Goal: Task Accomplishment & Management: Complete application form

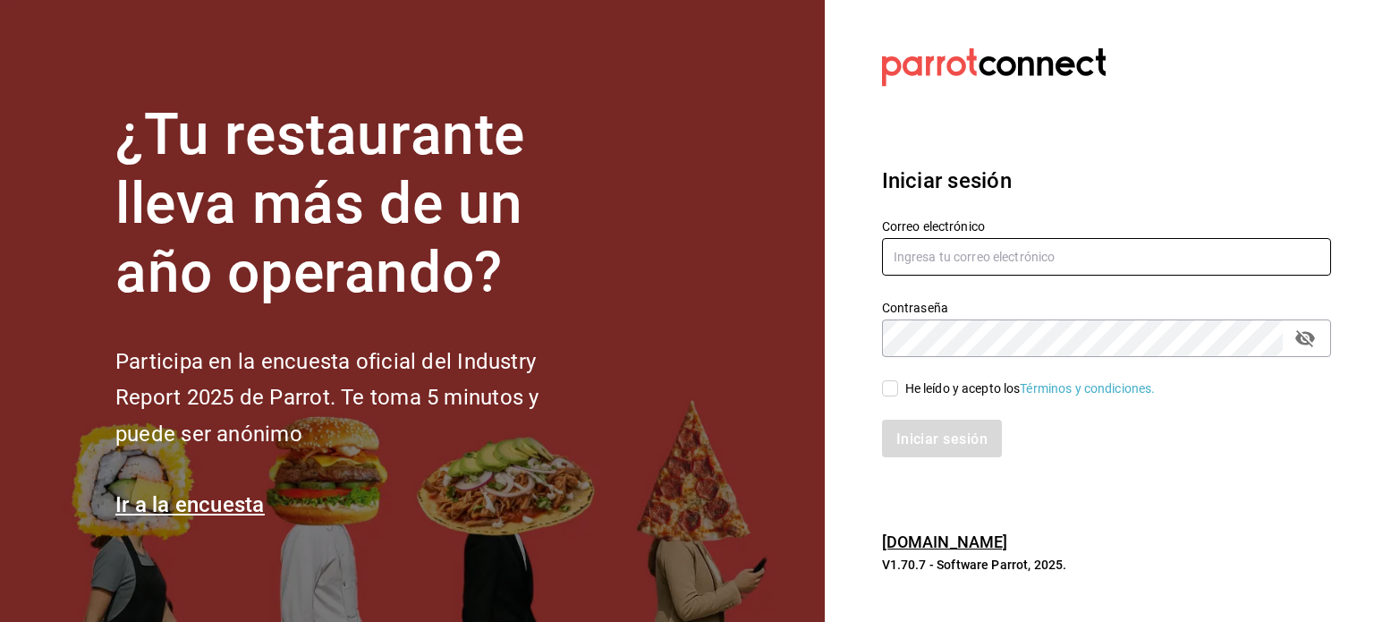
click at [907, 265] on input "text" at bounding box center [1106, 257] width 449 height 38
type input "[EMAIL_ADDRESS][DOMAIN_NAME]"
click at [896, 389] on input "He leído y acepto los Términos y condiciones." at bounding box center [890, 388] width 16 height 16
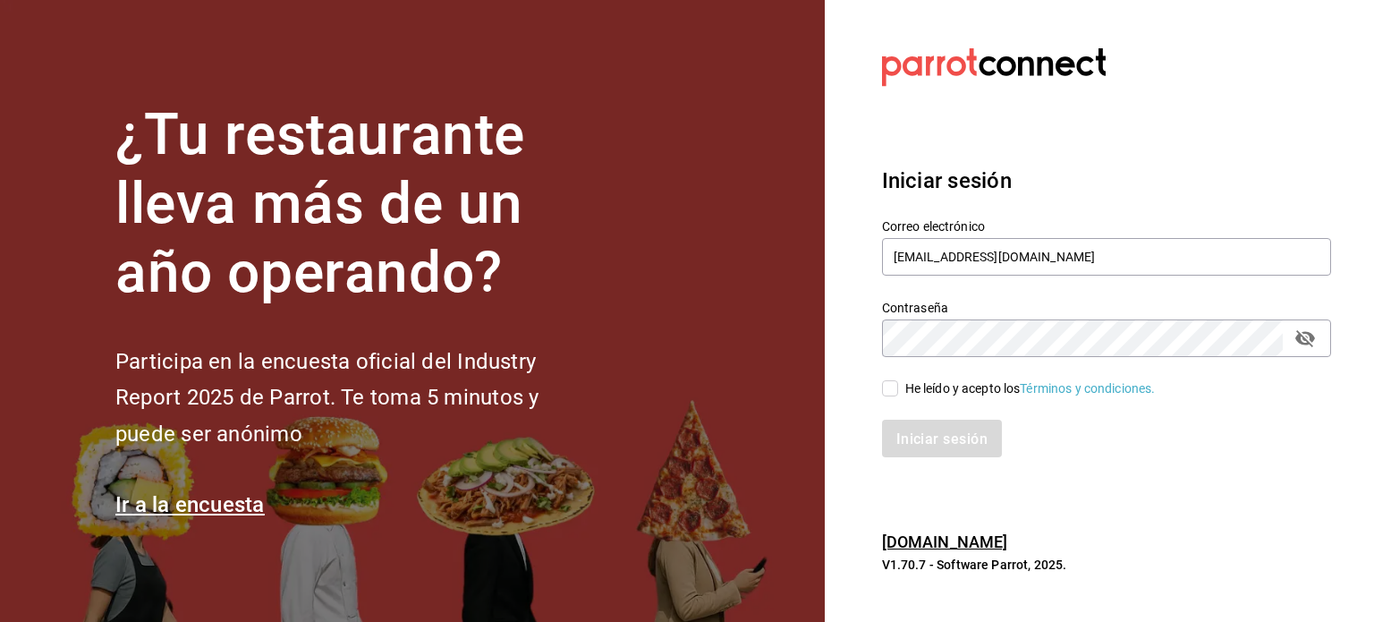
click at [877, 382] on div "He leído y acepto los Términos y condiciones." at bounding box center [1096, 377] width 471 height 41
click at [893, 391] on input "He leído y acepto los Términos y condiciones." at bounding box center [890, 388] width 16 height 16
checkbox input "true"
click at [934, 446] on font "Iniciar sesión" at bounding box center [942, 437] width 91 height 17
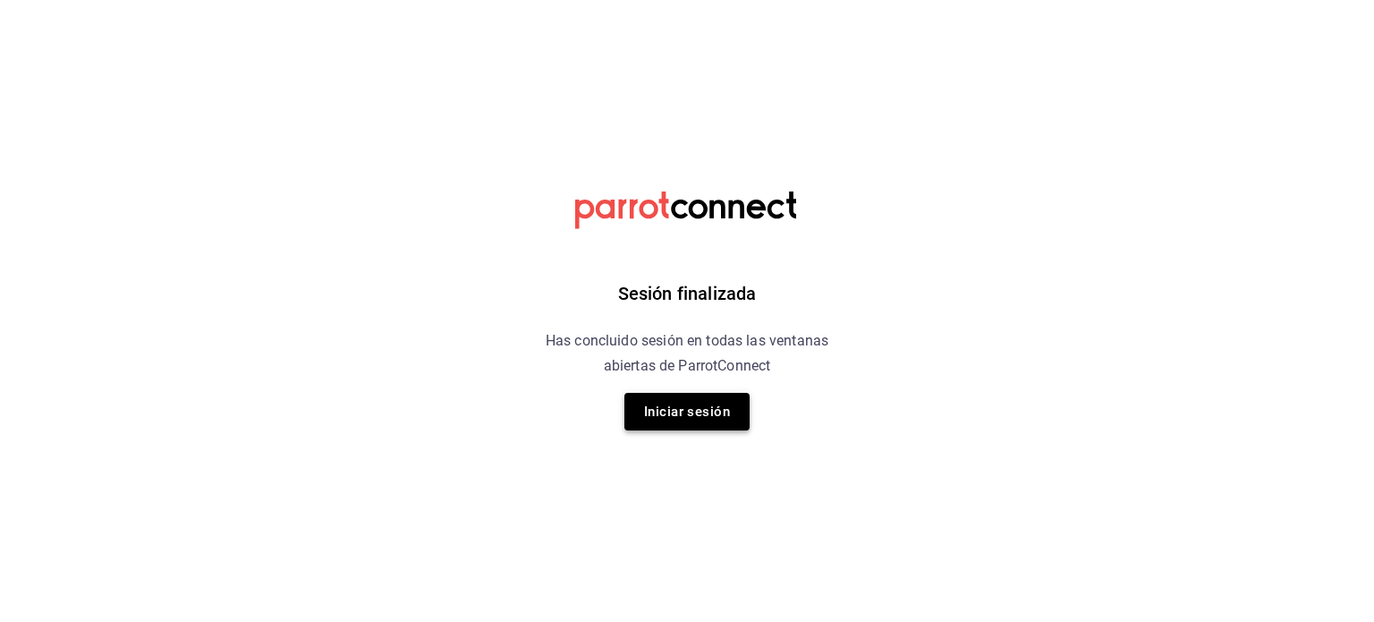
click at [727, 402] on button "Iniciar sesión" at bounding box center [687, 412] width 125 height 38
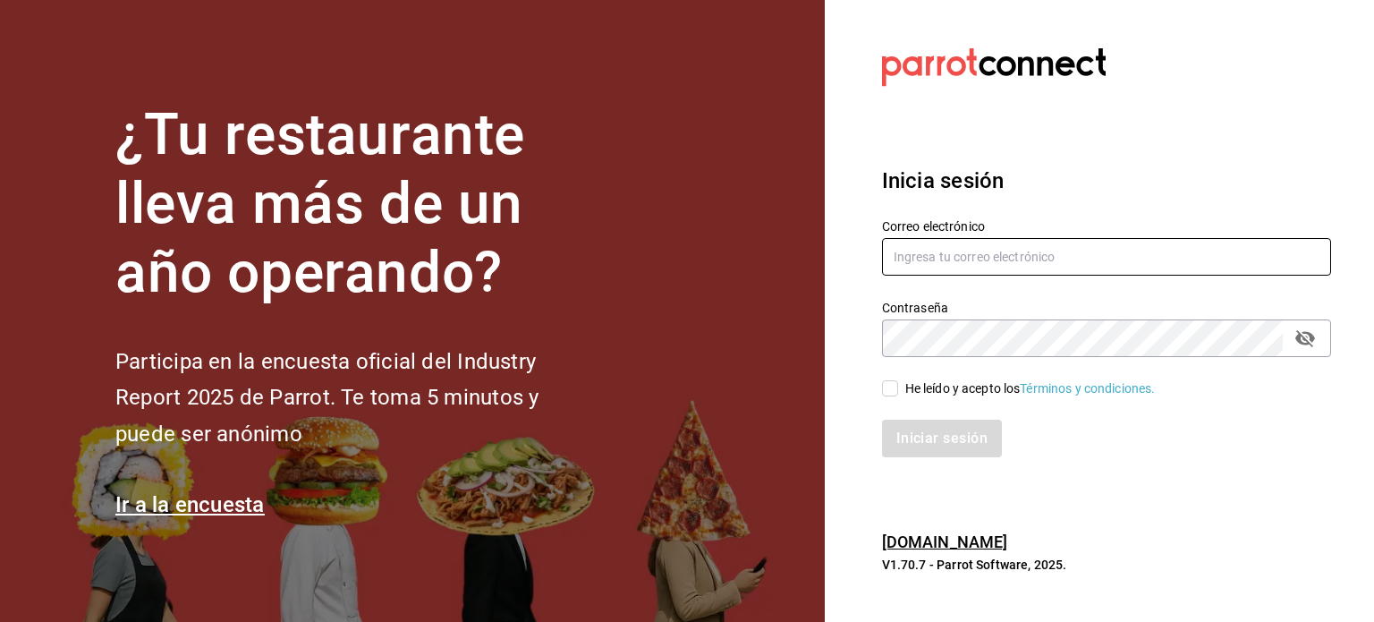
click at [1049, 263] on input "text" at bounding box center [1106, 257] width 449 height 38
type input "[EMAIL_ADDRESS][DOMAIN_NAME]"
click at [895, 387] on input "He leído y acepto los Términos y condiciones." at bounding box center [890, 388] width 16 height 16
checkbox input "true"
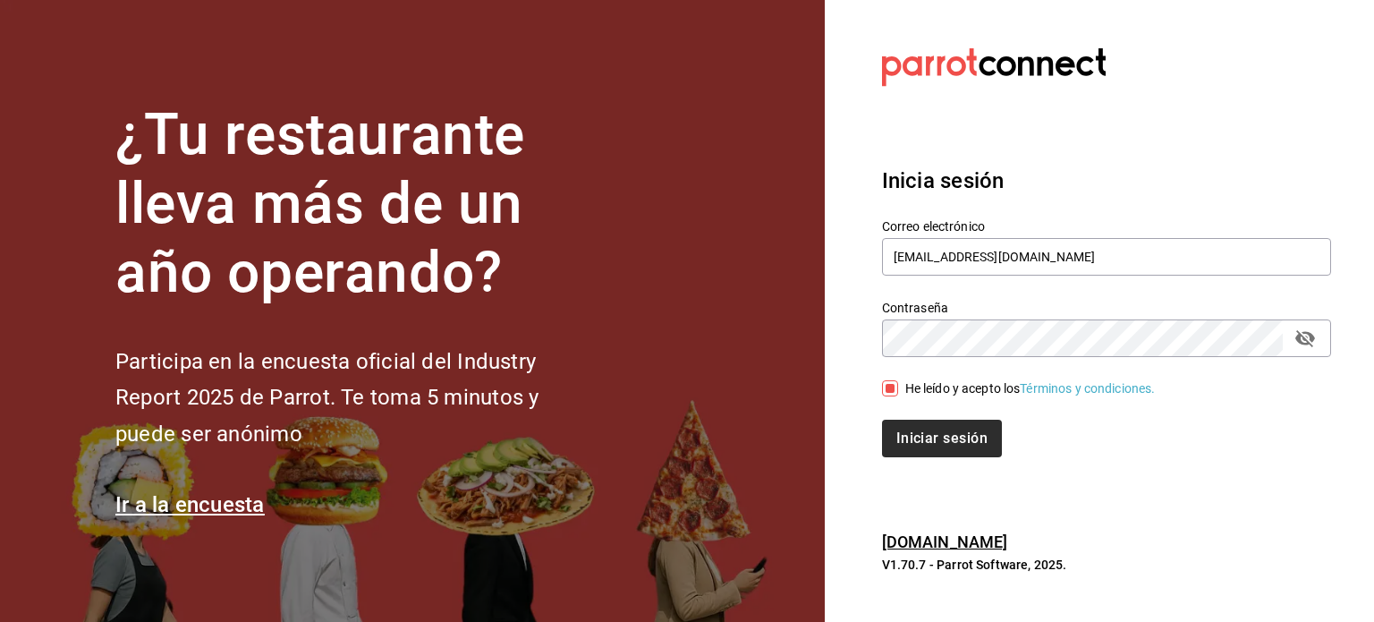
click at [934, 464] on div "Inicia sesión Correo electrónico [EMAIL_ADDRESS][DOMAIN_NAME] Contraseña Contra…" at bounding box center [1106, 311] width 449 height 336
click at [930, 442] on button "Iniciar sesión" at bounding box center [943, 439] width 122 height 38
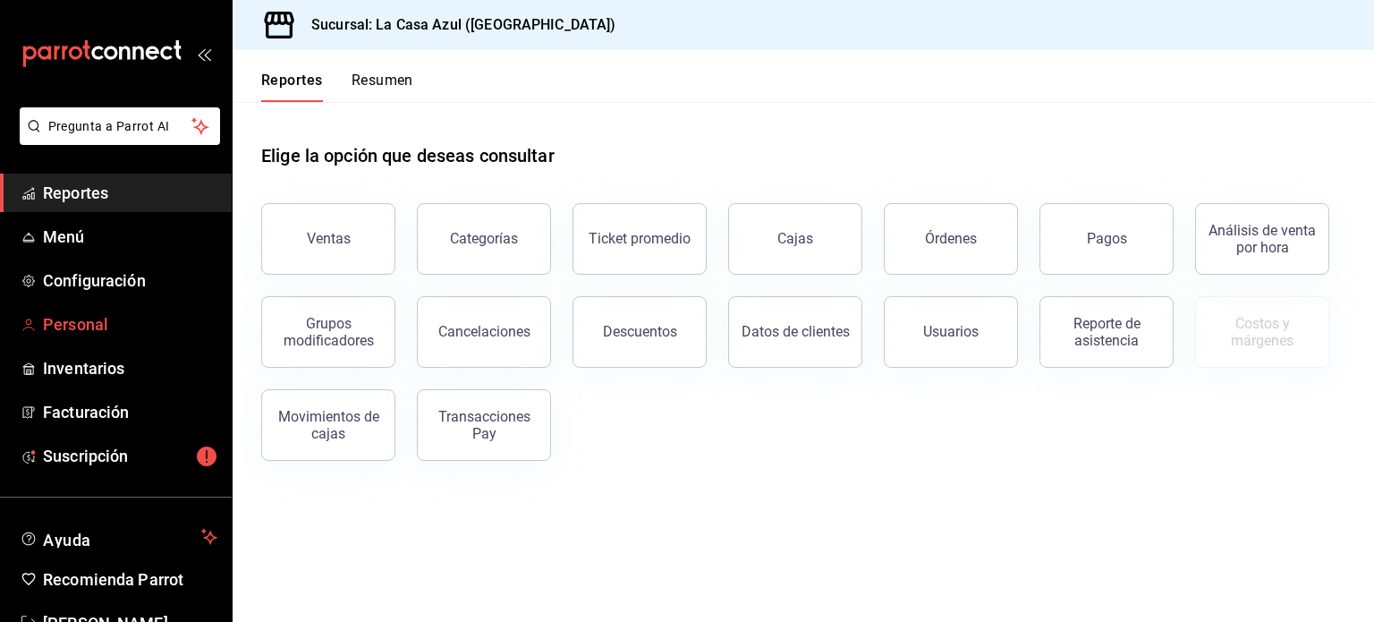
click at [77, 333] on span "Personal" at bounding box center [130, 324] width 174 height 24
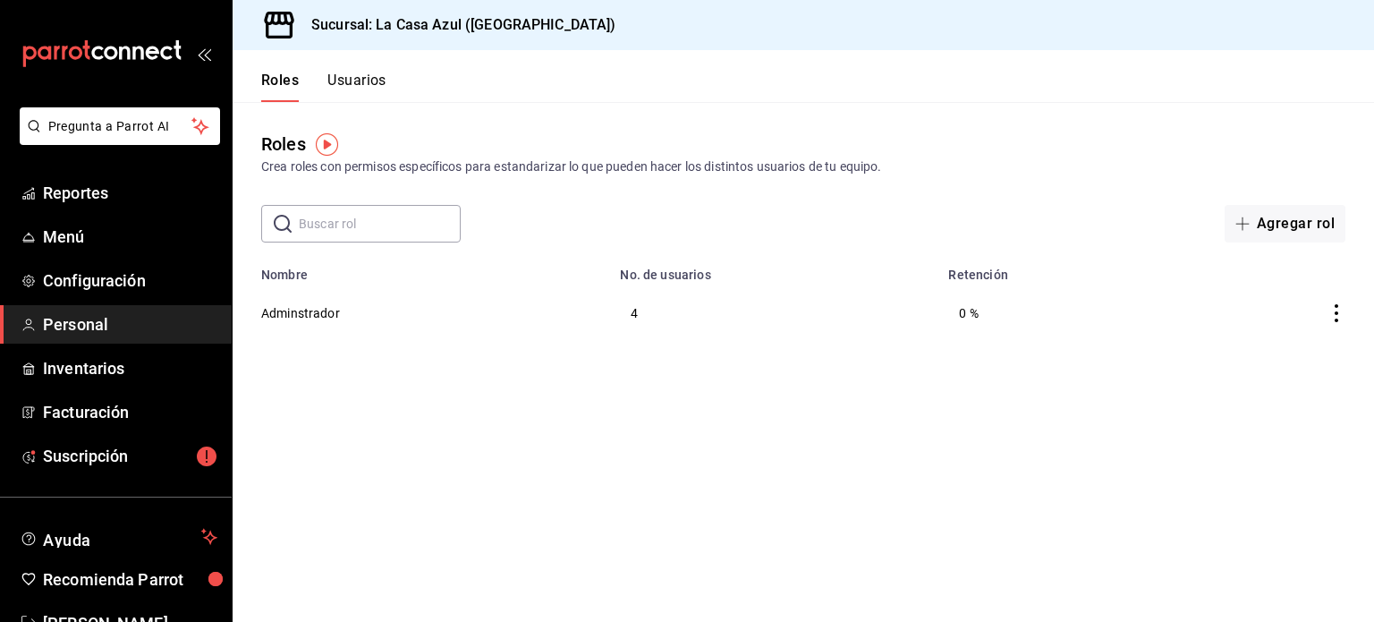
click at [351, 87] on button "Usuarios" at bounding box center [356, 87] width 59 height 30
click at [351, 87] on html "Pregunta a Parrot AI Reportes Menú Configuración Personal Inventarios Facturaci…" at bounding box center [687, 311] width 1374 height 622
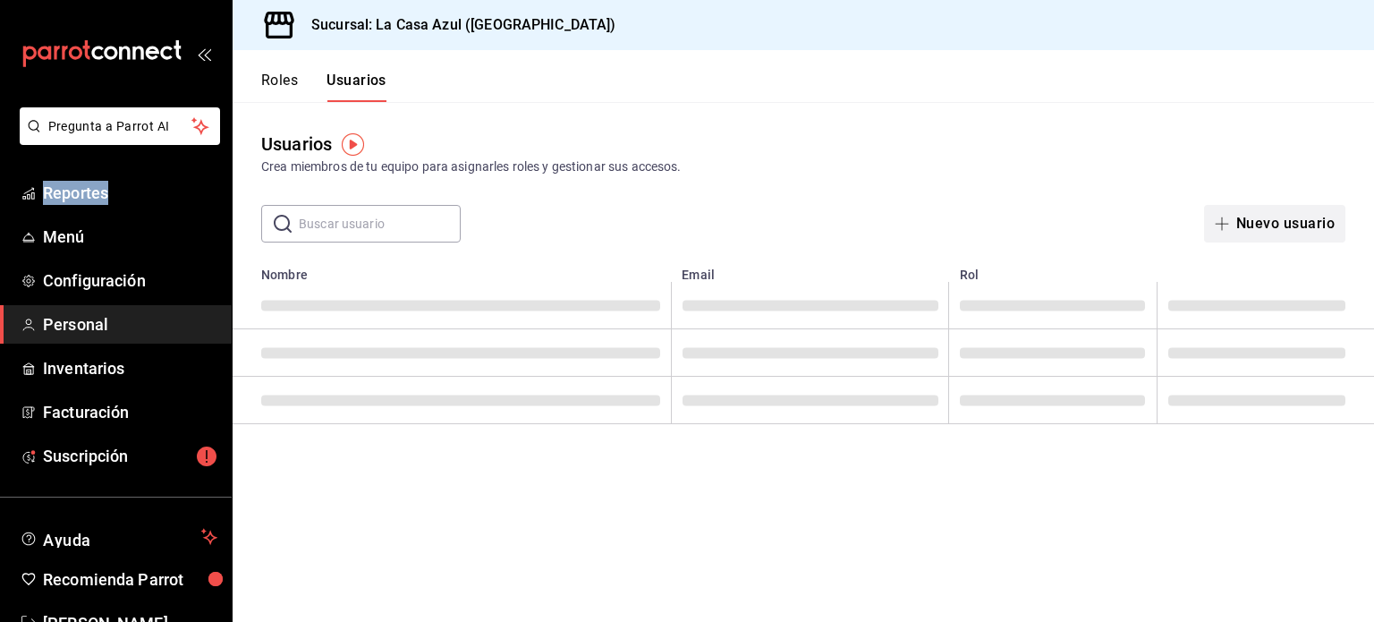
click at [1256, 223] on button "Nuevo usuario" at bounding box center [1274, 224] width 141 height 38
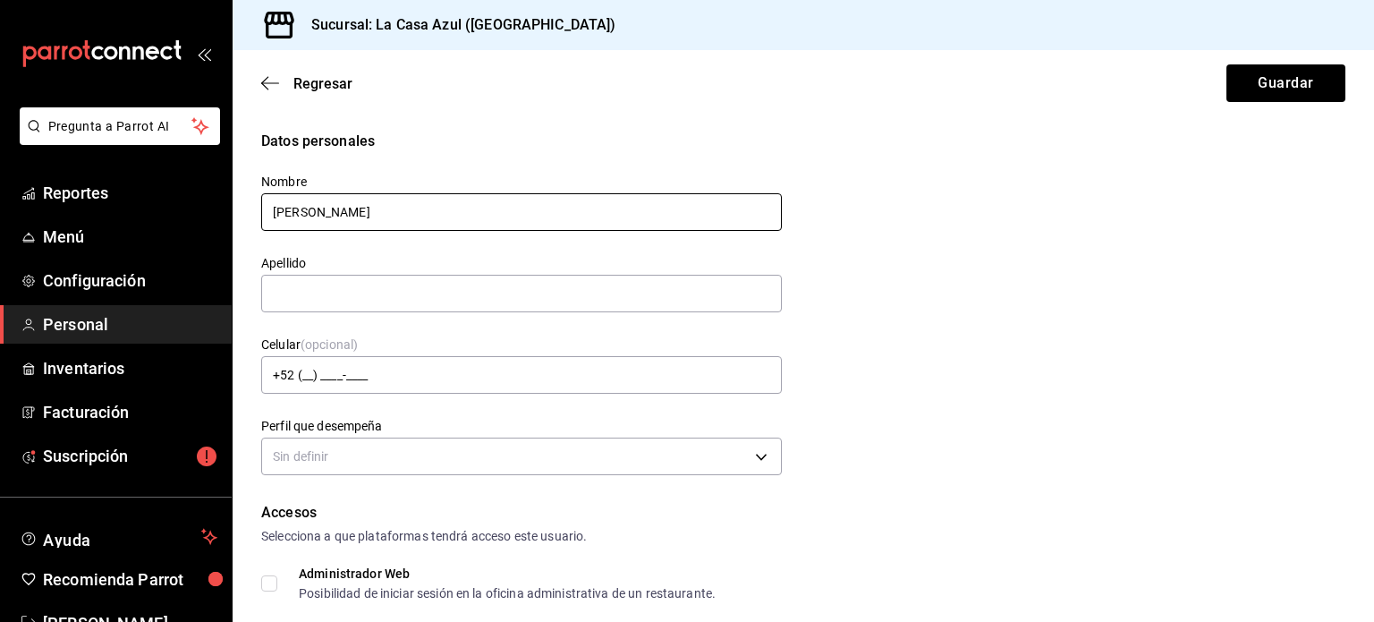
type input "Daniel"
type input "Mejia"
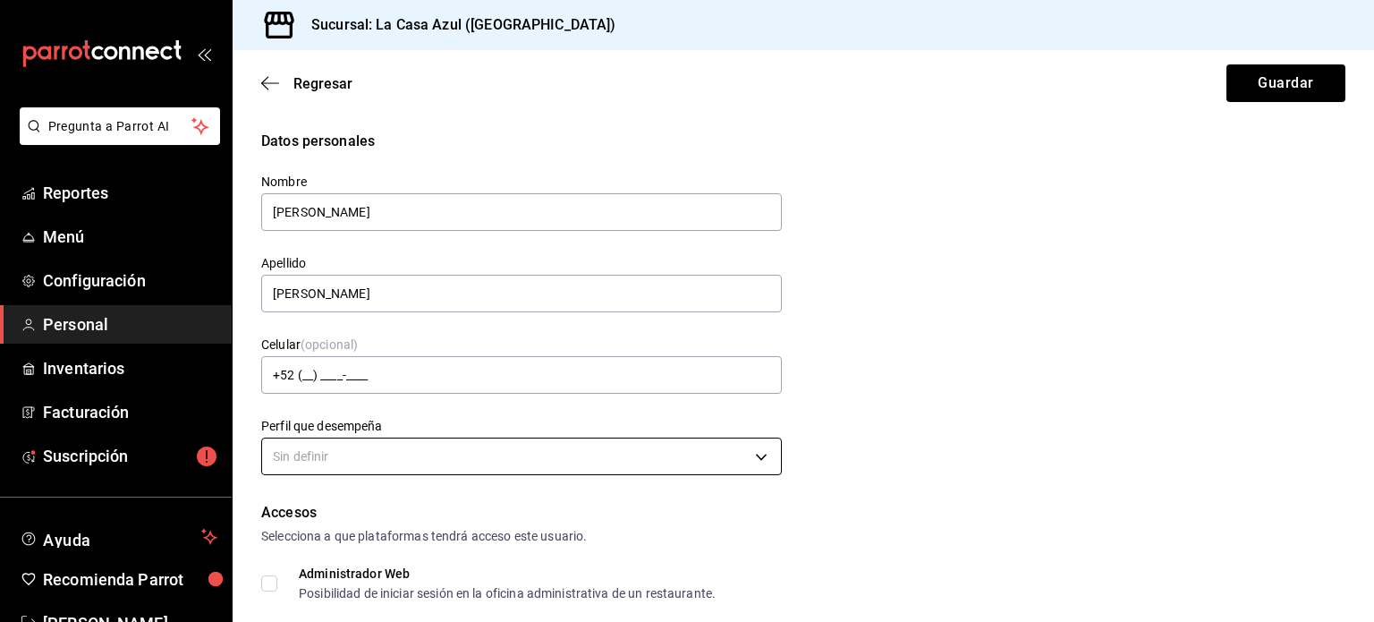
click at [454, 457] on body "Pregunta a Parrot AI Reportes Menú Configuración Personal Inventarios Facturaci…" at bounding box center [687, 311] width 1374 height 622
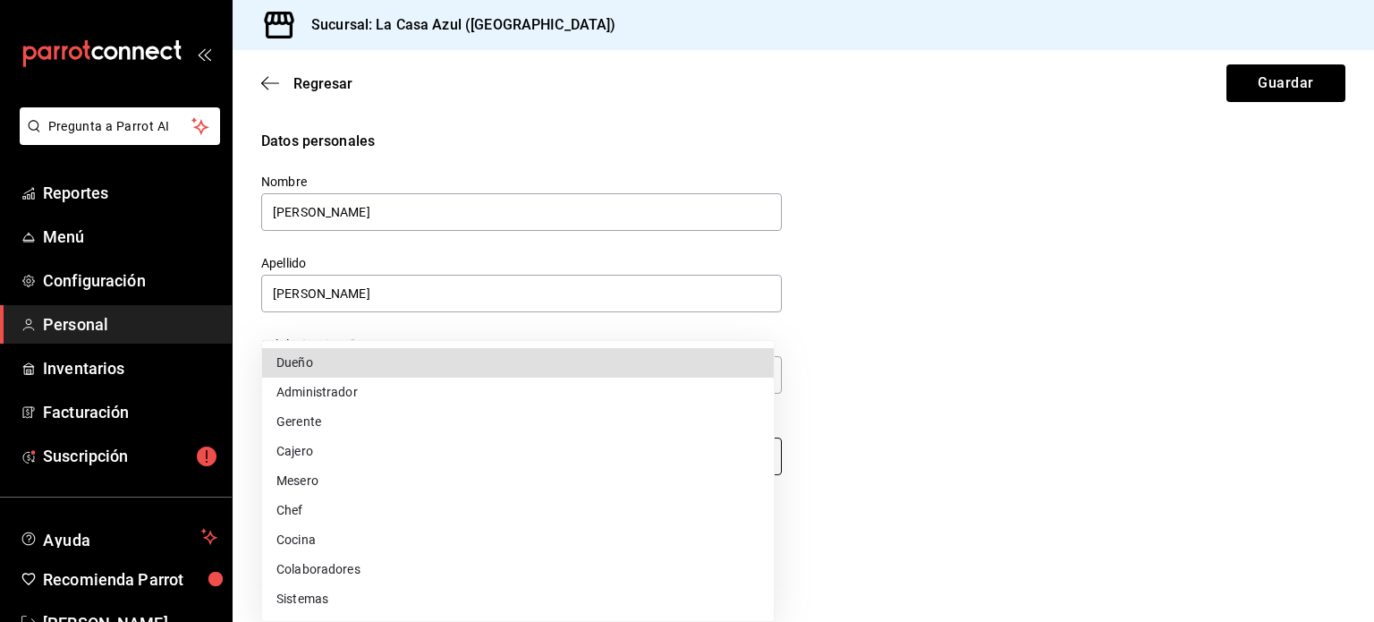
click at [452, 454] on li "Cajero" at bounding box center [518, 452] width 512 height 30
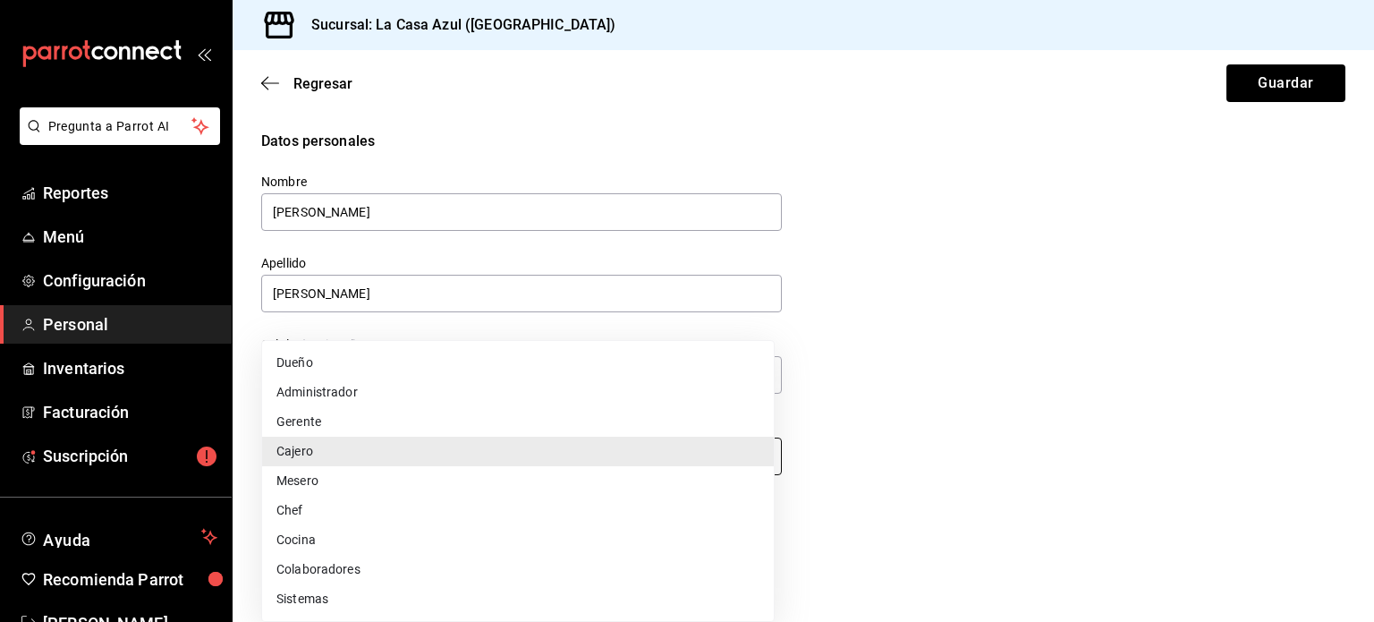
click at [452, 454] on body "Pregunta a Parrot AI Reportes Menú Configuración Personal Inventarios Facturaci…" at bounding box center [687, 311] width 1374 height 622
click at [439, 487] on li "Mesero" at bounding box center [518, 481] width 512 height 30
type input "WAITER"
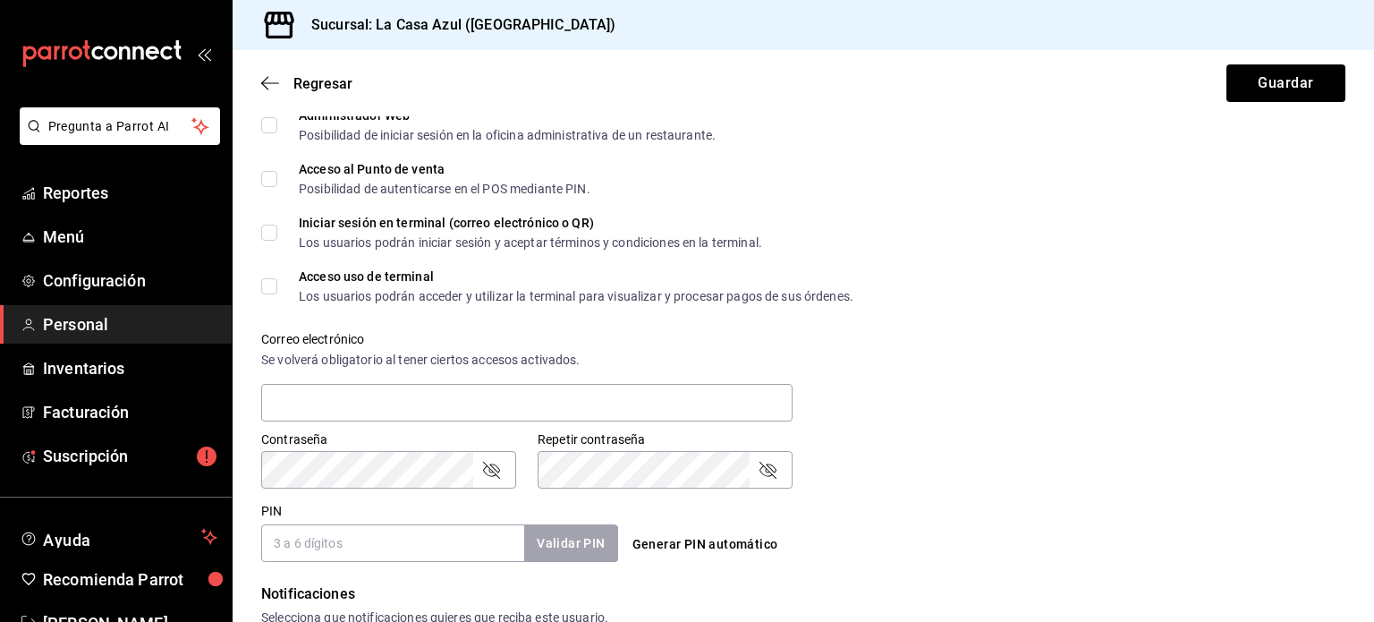
scroll to position [383, 0]
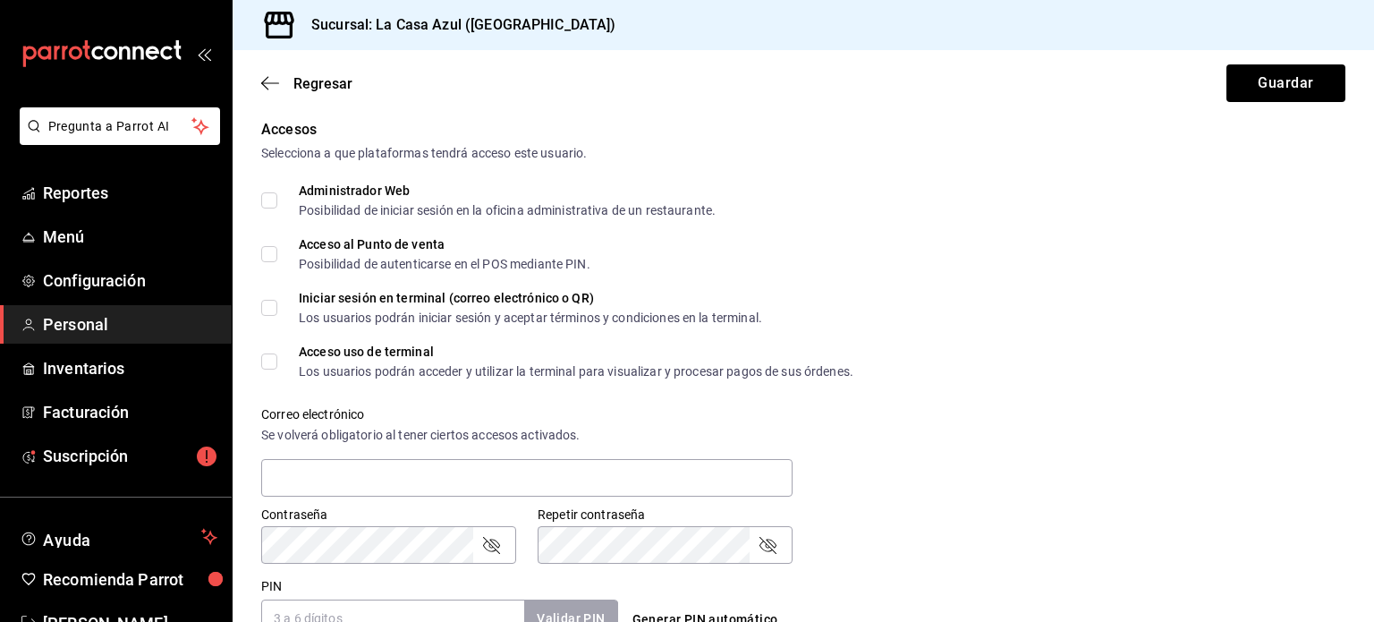
click at [272, 249] on input "Acceso al Punto de venta Posibilidad de autenticarse en el POS mediante PIN." at bounding box center [269, 254] width 16 height 16
checkbox input "true"
click at [272, 304] on input "Iniciar sesión en terminal (correo electrónico o QR) Los usuarios podrán inicia…" at bounding box center [269, 308] width 16 height 16
checkbox input "true"
click at [269, 352] on label "Acceso uso de terminal Los usuarios podrán acceder y utilizar la terminal para …" at bounding box center [557, 361] width 592 height 32
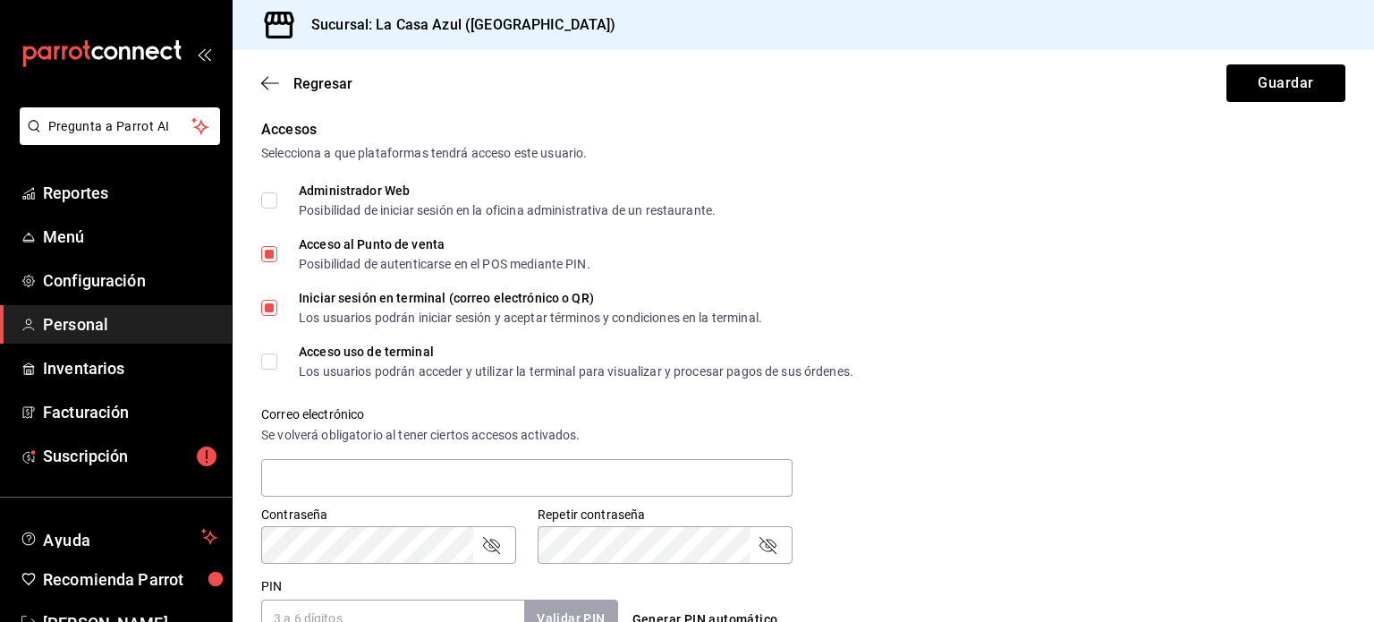
click at [269, 353] on input "Acceso uso de terminal Los usuarios podrán acceder y utilizar la terminal para …" at bounding box center [269, 361] width 16 height 16
checkbox input "true"
click at [403, 479] on input "text" at bounding box center [527, 478] width 532 height 38
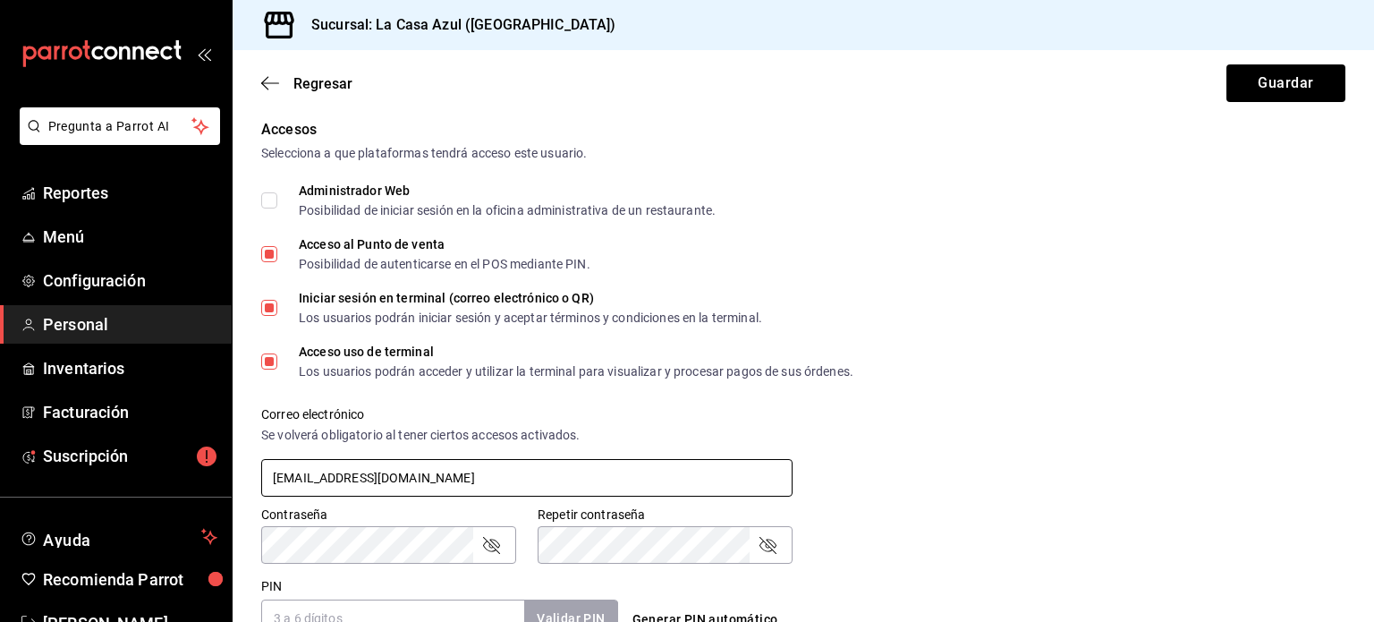
type input "xnbjbsdjf@fake.com"
click at [498, 541] on icon "passwordField" at bounding box center [491, 545] width 17 height 17
click at [759, 544] on icon "passwordField" at bounding box center [767, 544] width 21 height 21
click at [320, 610] on div "PIN Validar PIN ​" at bounding box center [439, 607] width 357 height 59
click at [357, 609] on input "PIN" at bounding box center [392, 619] width 263 height 38
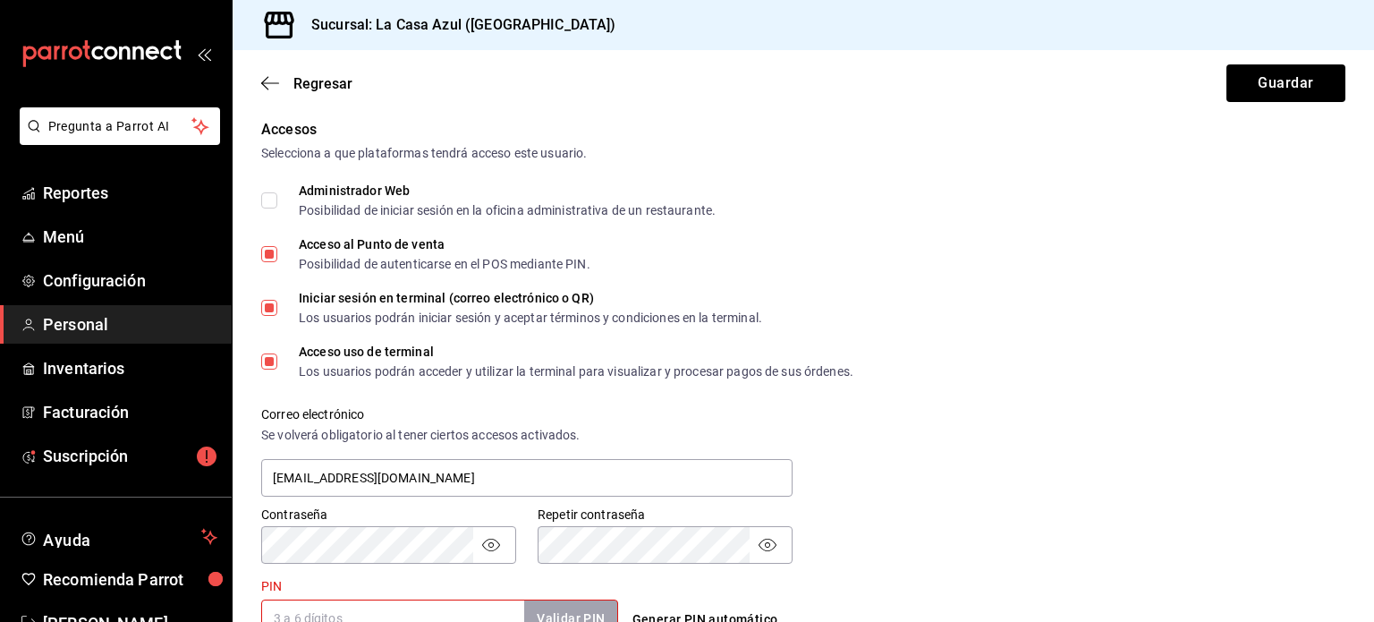
type input "1"
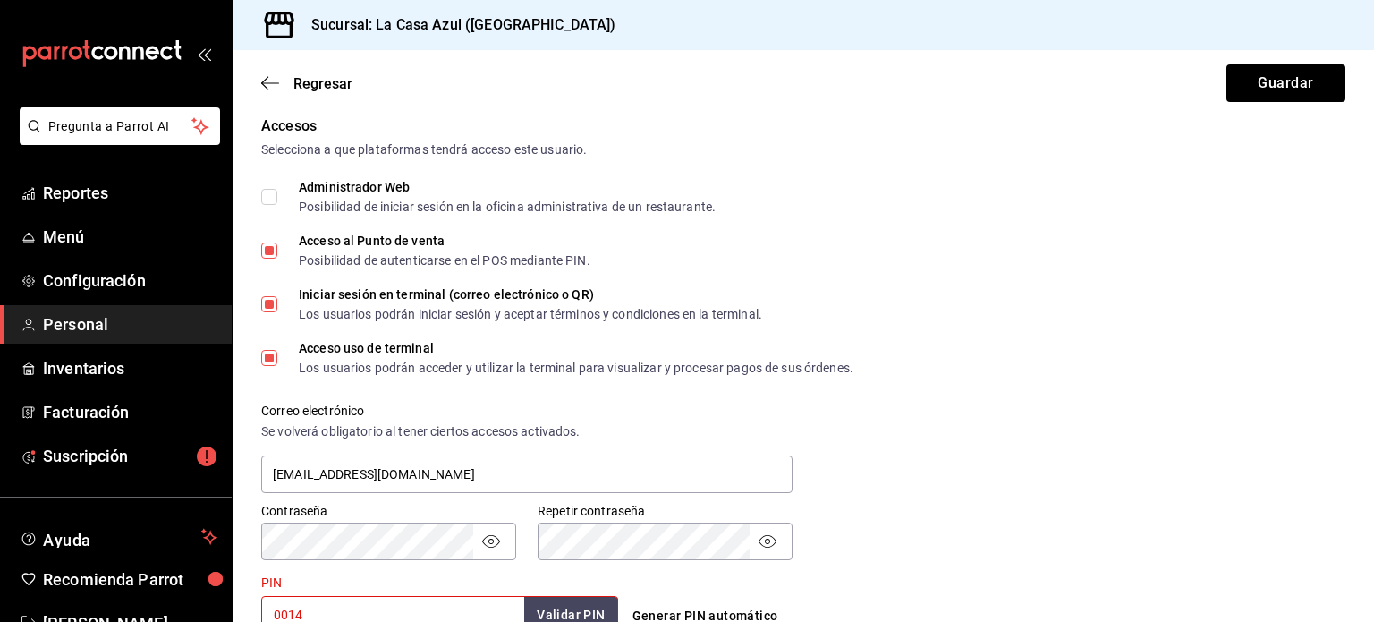
type input "0014"
click at [570, 609] on button "Validar PIN" at bounding box center [570, 615] width 95 height 38
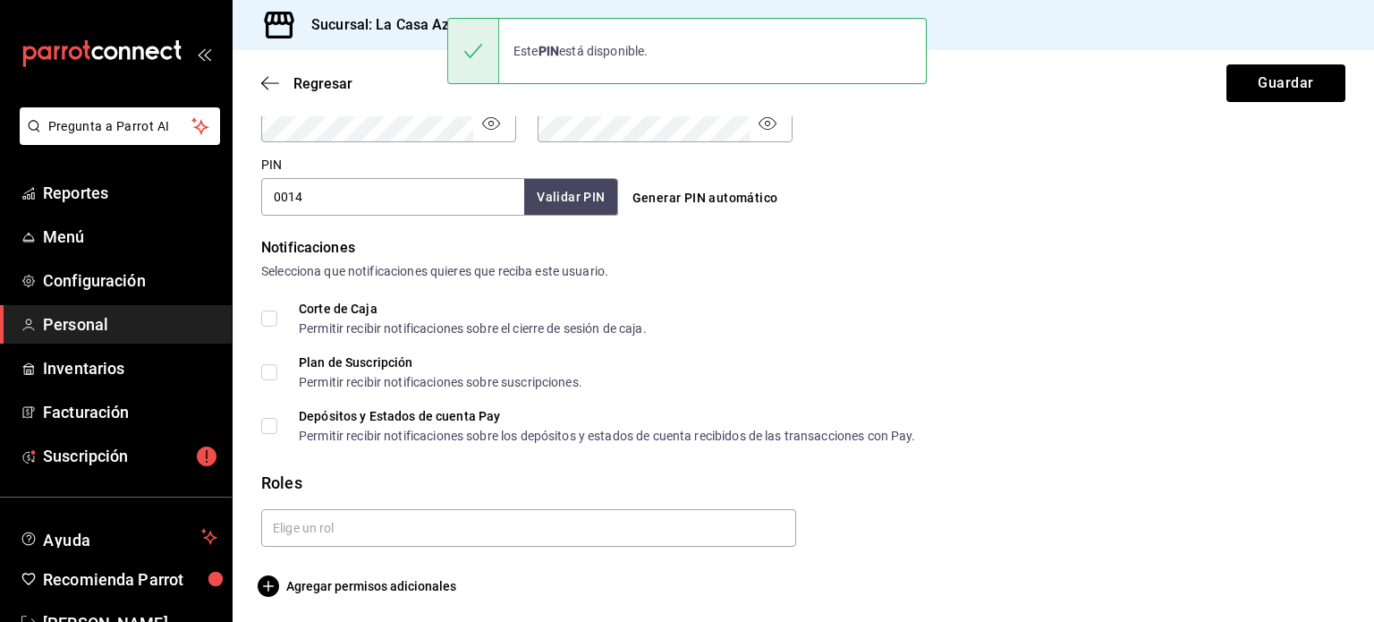
scroll to position [808, 0]
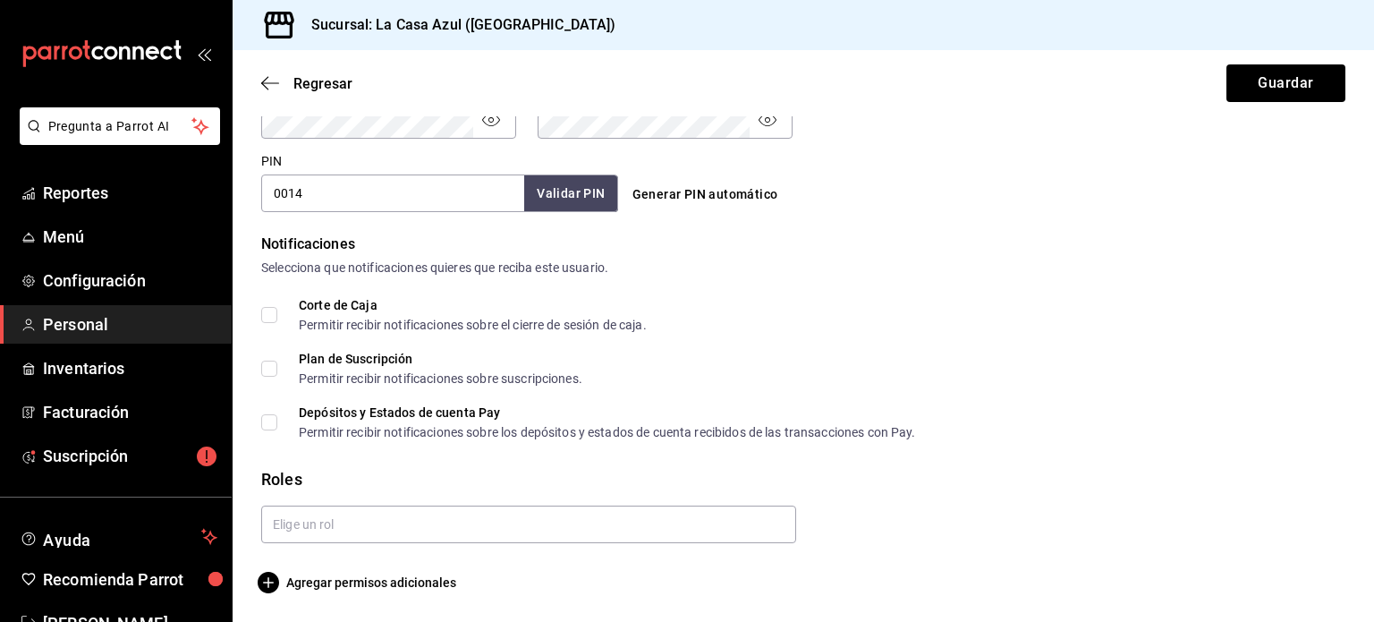
click at [279, 319] on span "Corte de Caja Permitir recibir notificaciones sobre el cierre de sesión de caja." at bounding box center [462, 315] width 370 height 32
click at [277, 319] on input "Corte de Caja Permitir recibir notificaciones sobre el cierre de sesión de caja." at bounding box center [269, 315] width 16 height 16
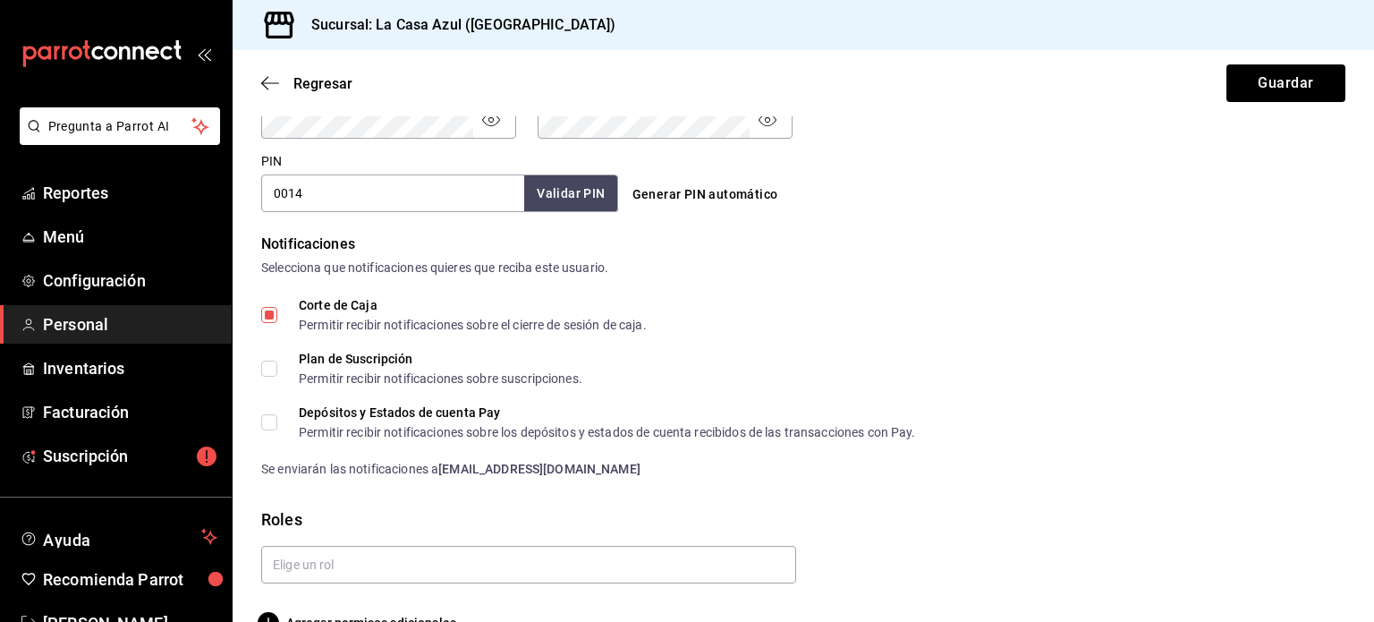
click at [279, 318] on span "Corte de Caja Permitir recibir notificaciones sobre el cierre de sesión de caja." at bounding box center [462, 315] width 370 height 32
click at [277, 318] on input "Corte de Caja Permitir recibir notificaciones sobre el cierre de sesión de caja." at bounding box center [269, 315] width 16 height 16
checkbox input "false"
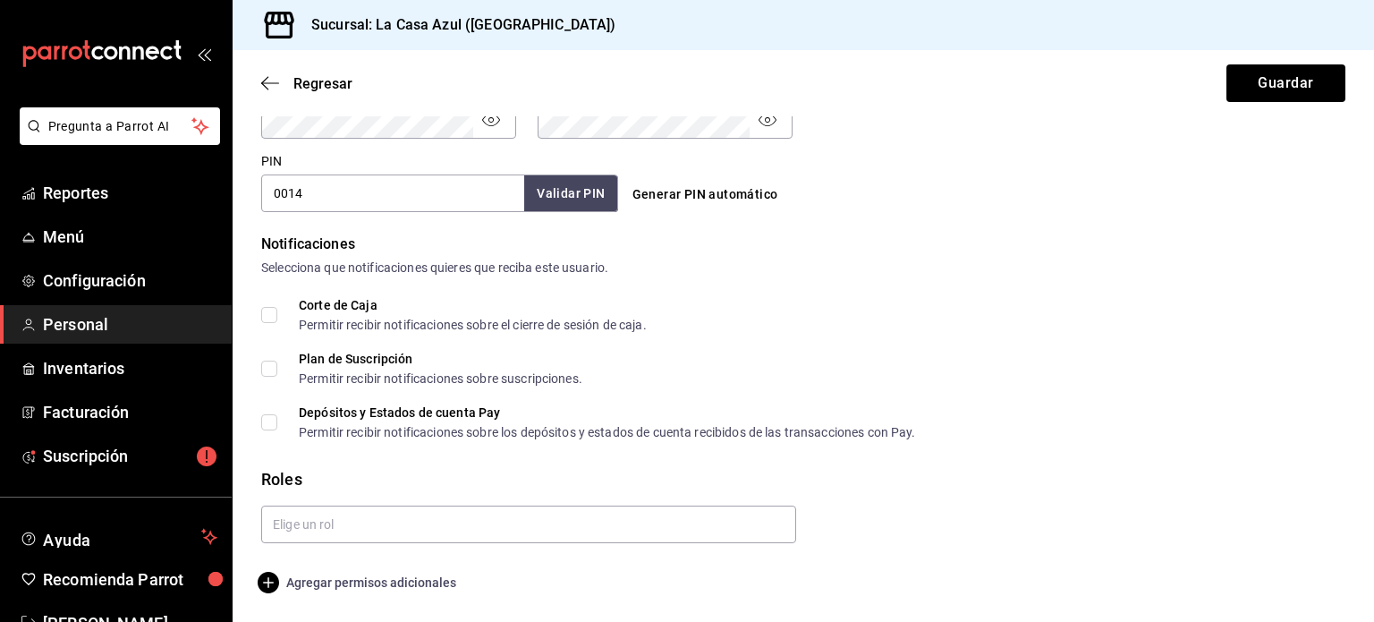
click at [386, 588] on span "Agregar permisos adicionales" at bounding box center [358, 582] width 195 height 21
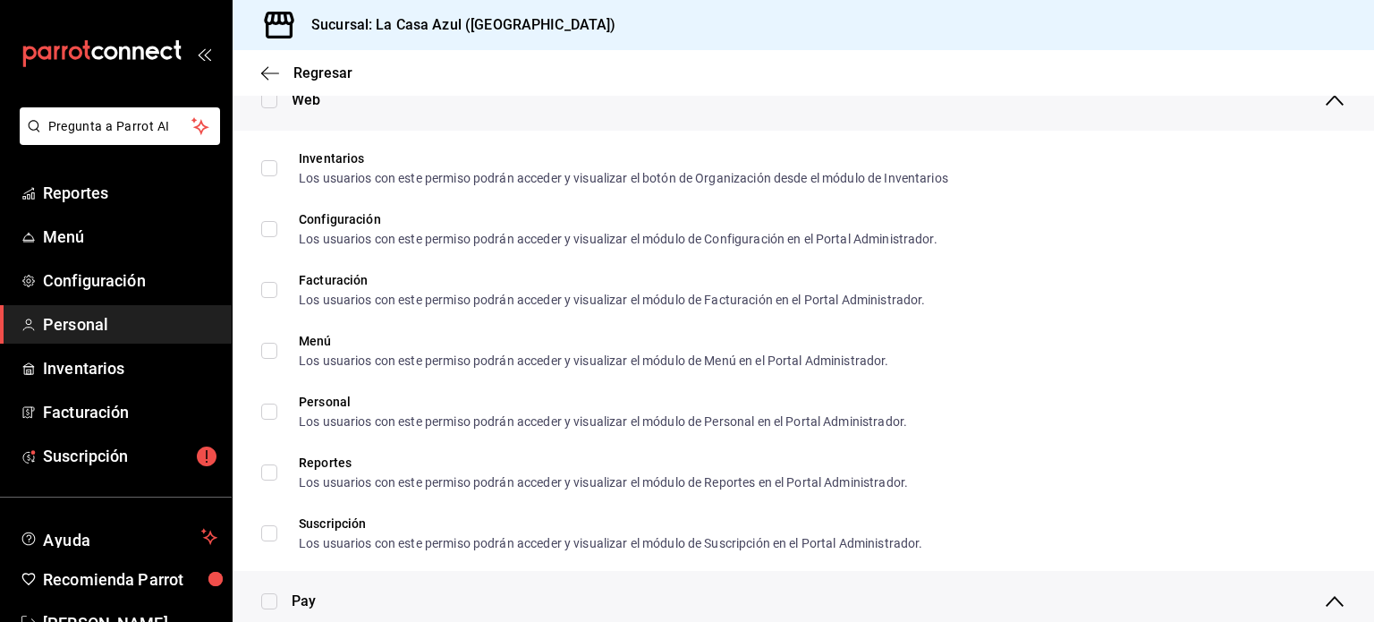
click at [269, 595] on input "checkbox" at bounding box center [269, 601] width 16 height 16
checkbox input "true"
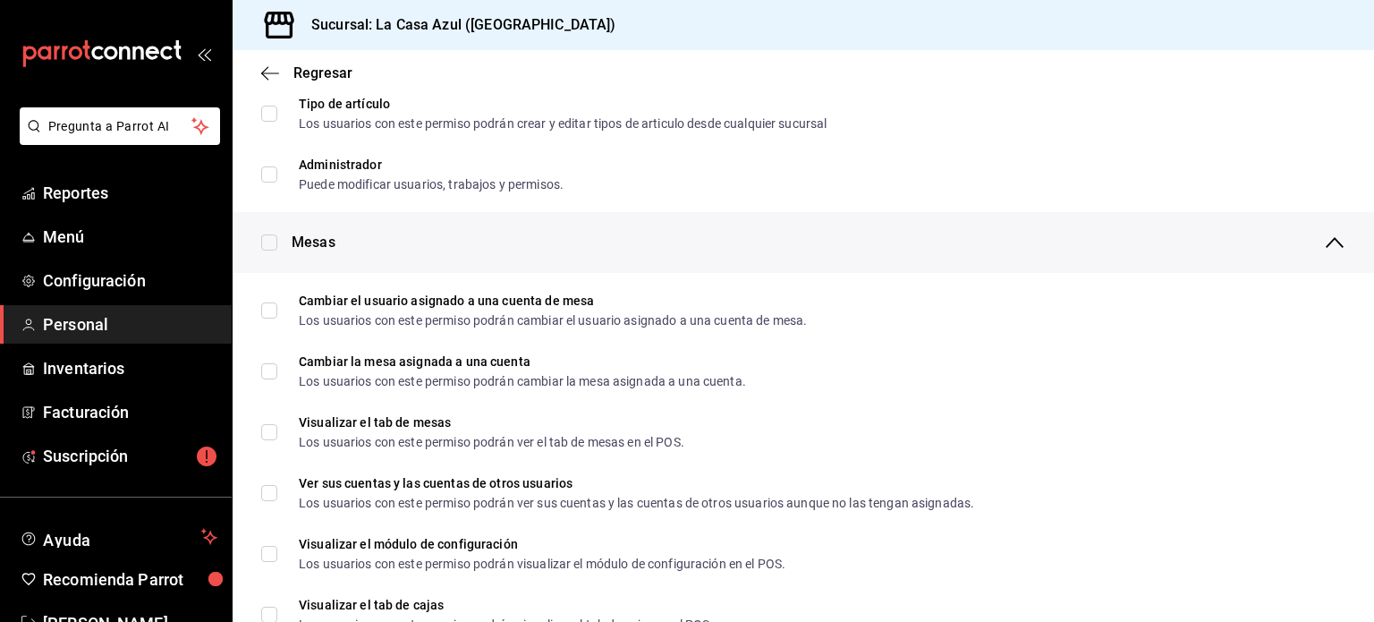
click at [266, 235] on input "checkbox" at bounding box center [269, 242] width 16 height 16
checkbox input "true"
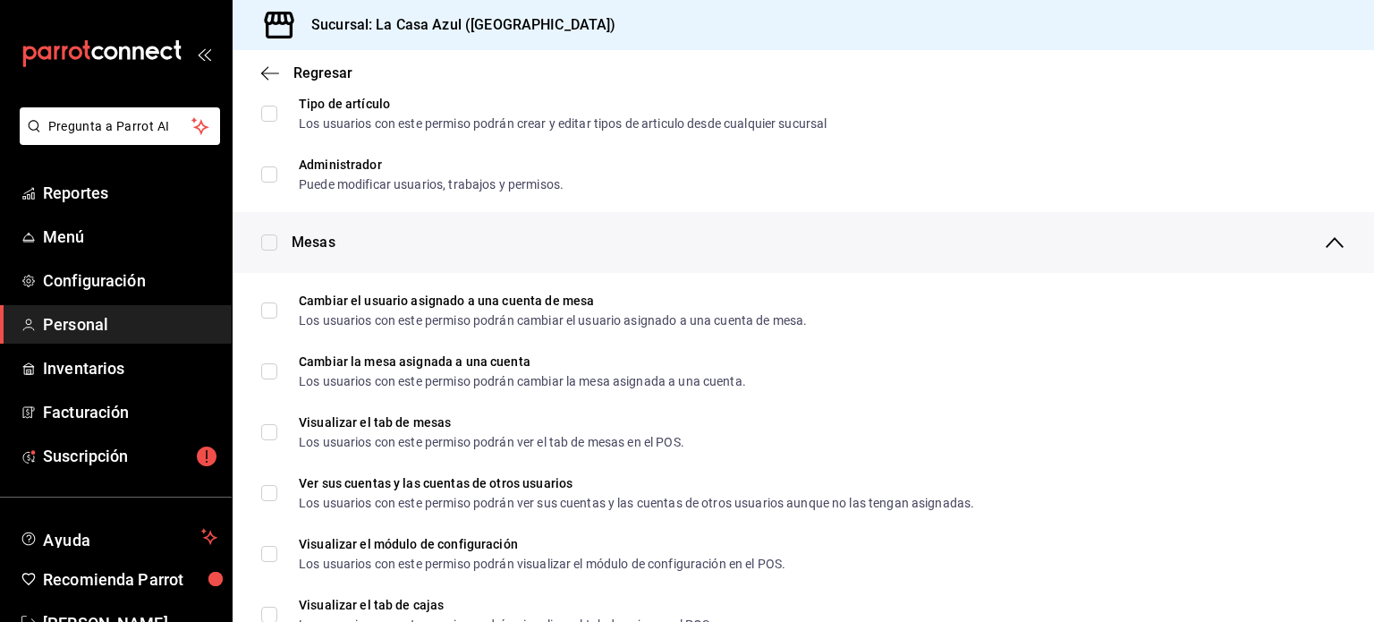
checkbox input "true"
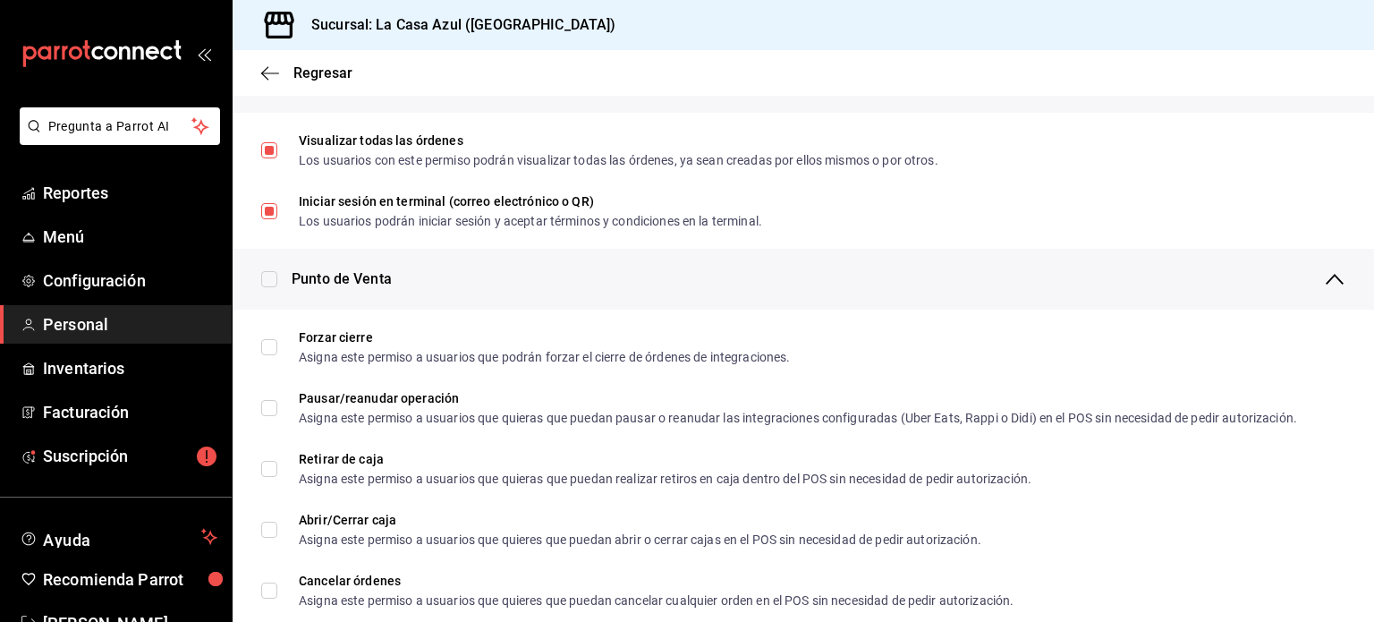
scroll to position [1335, 0]
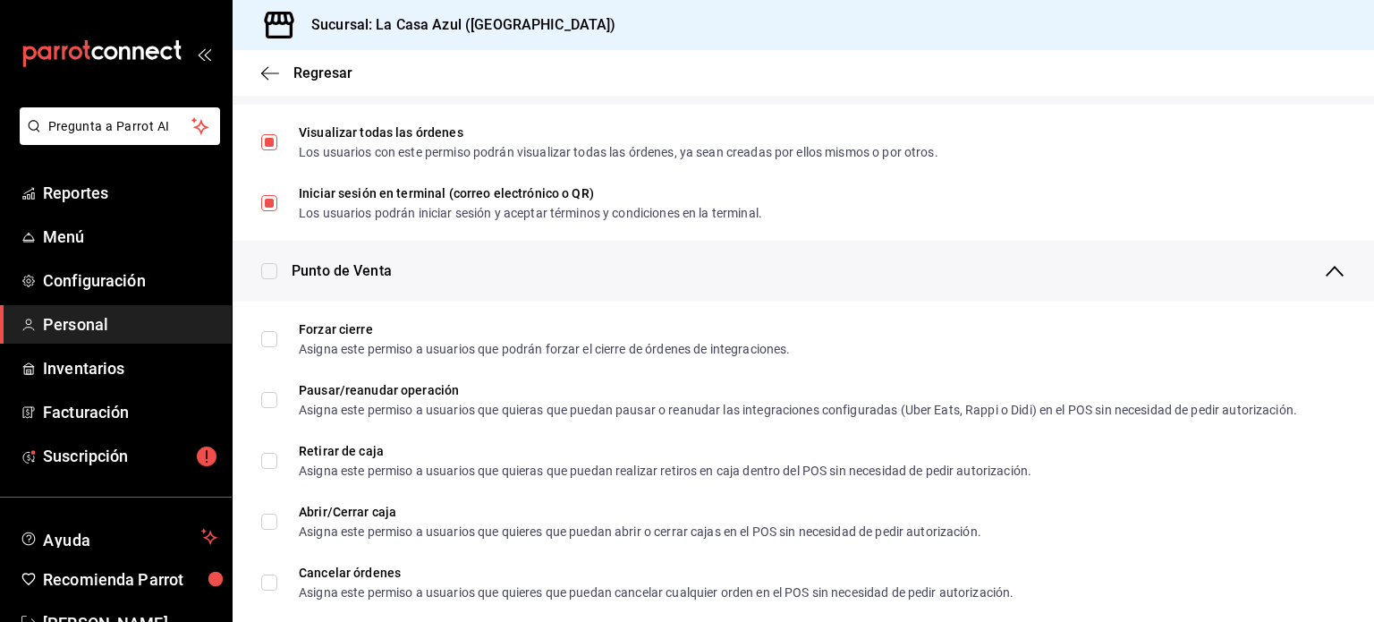
click at [276, 274] on input "checkbox" at bounding box center [269, 271] width 16 height 16
checkbox input "true"
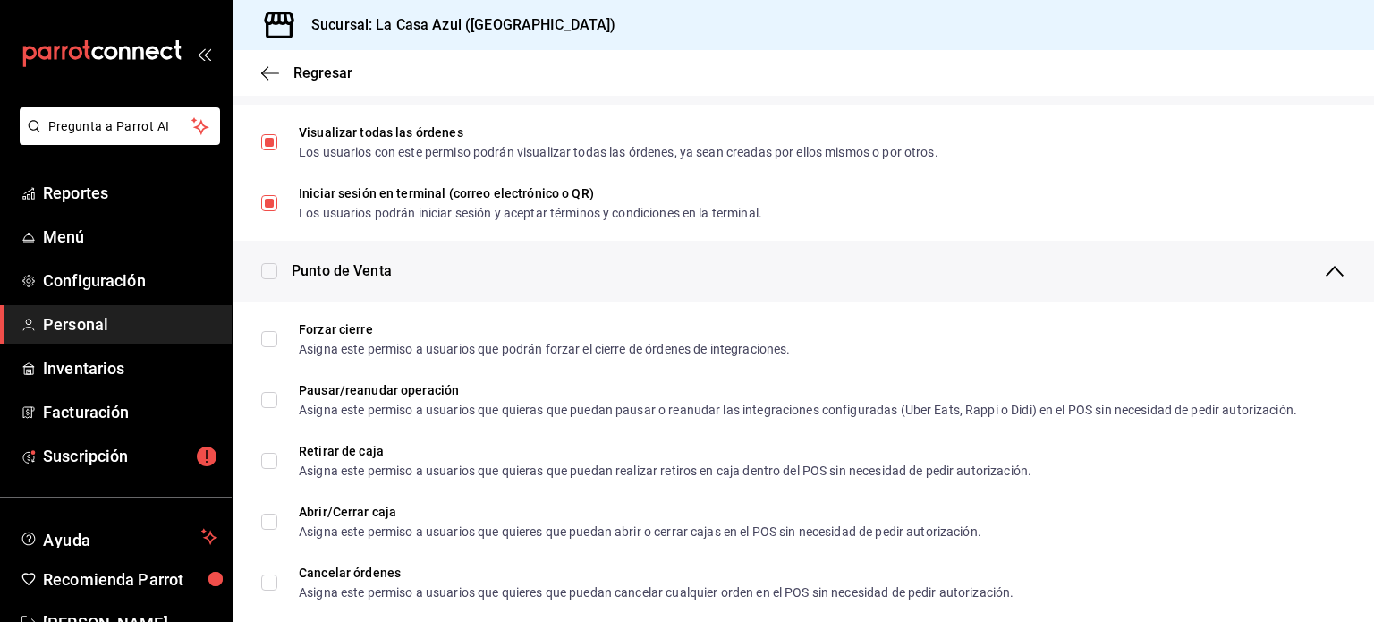
checkbox input "true"
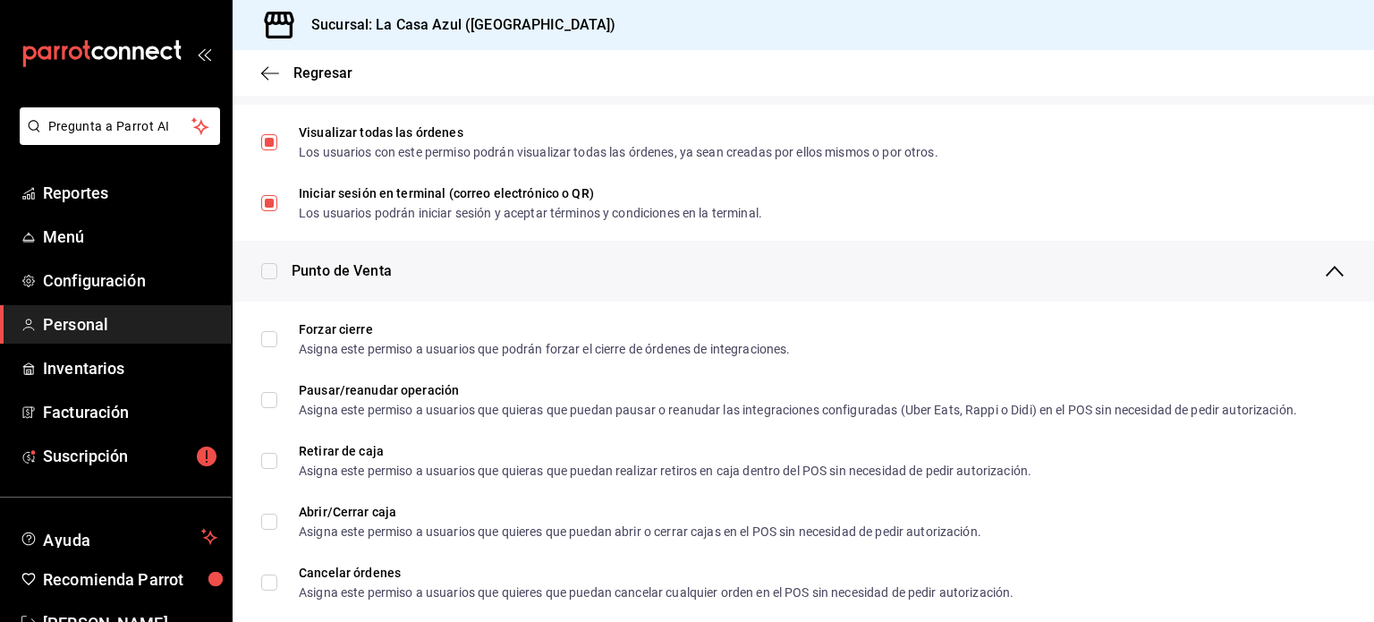
checkbox input "true"
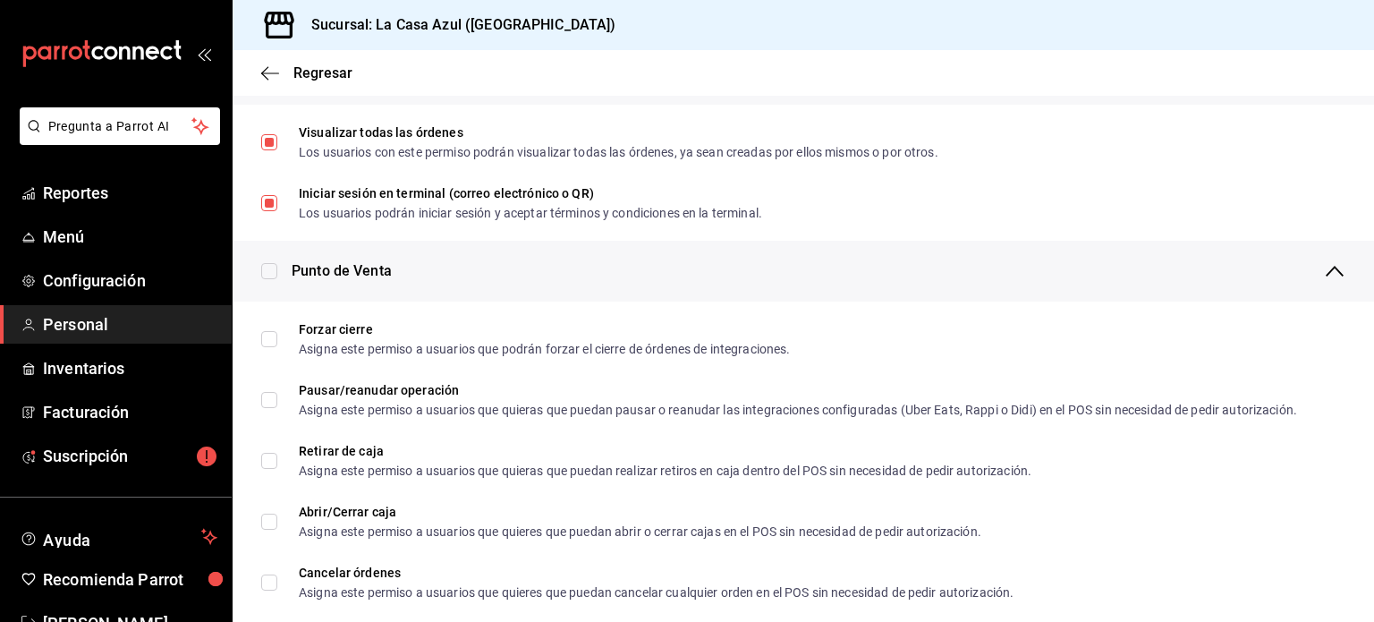
checkbox input "true"
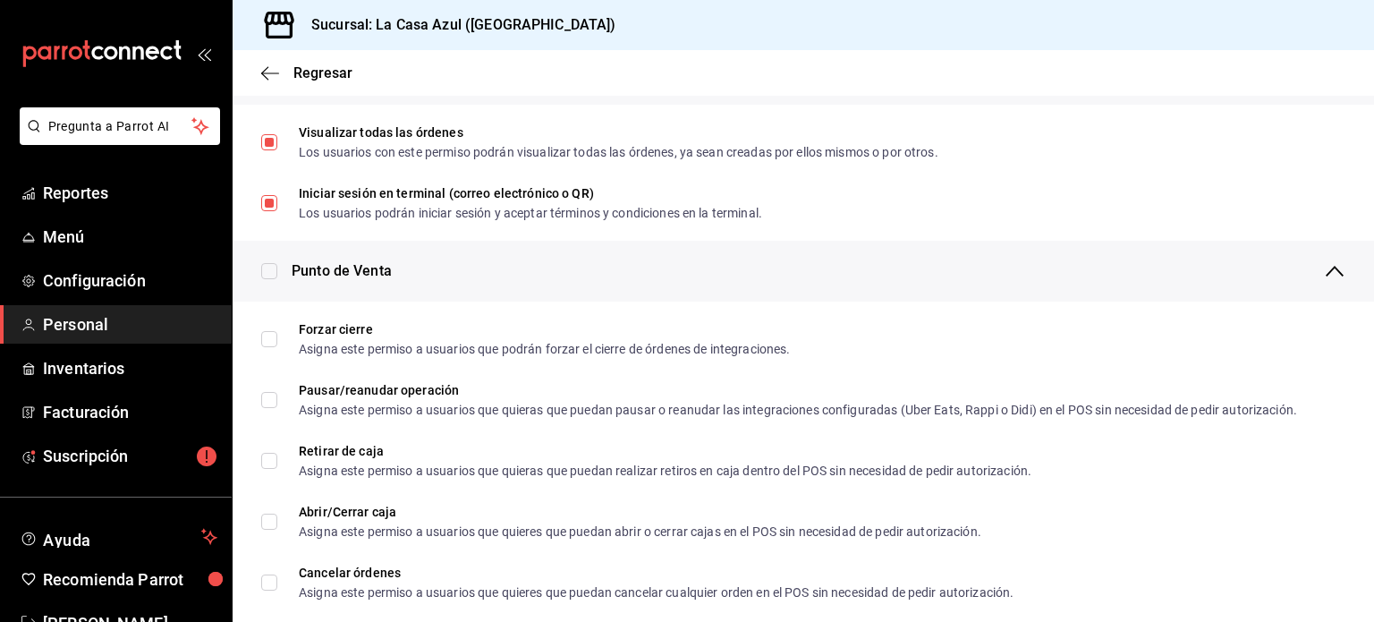
checkbox input "true"
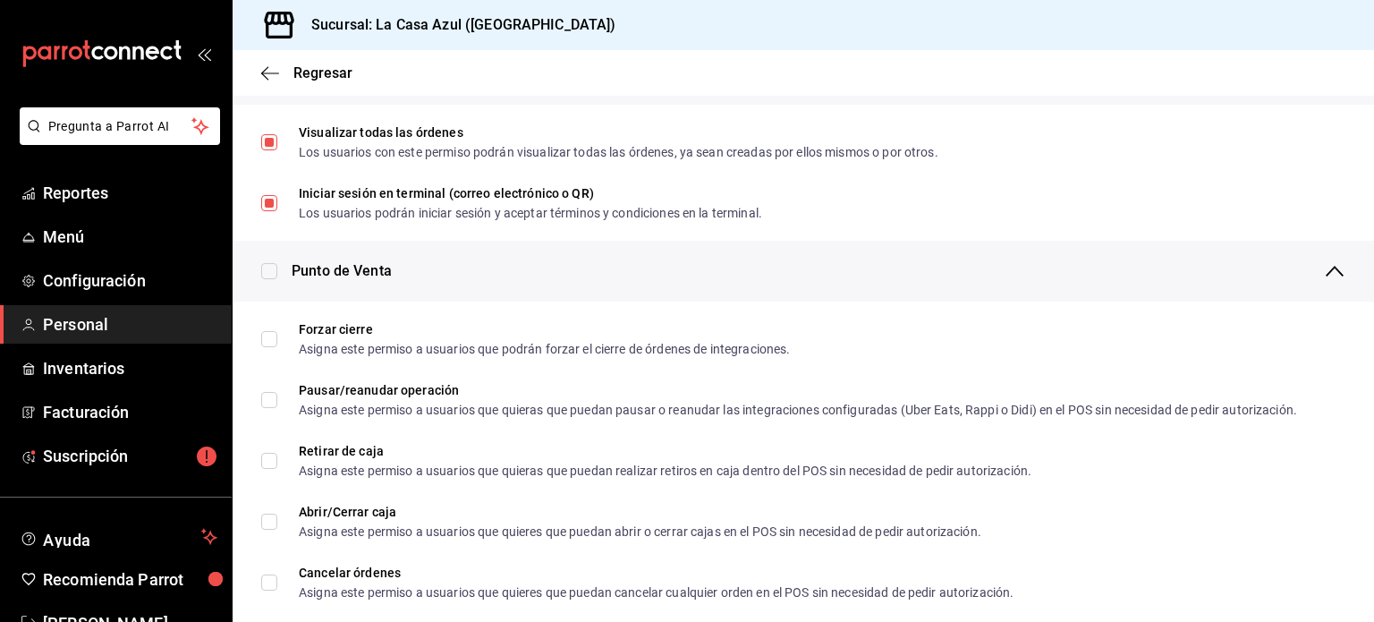
checkbox input "true"
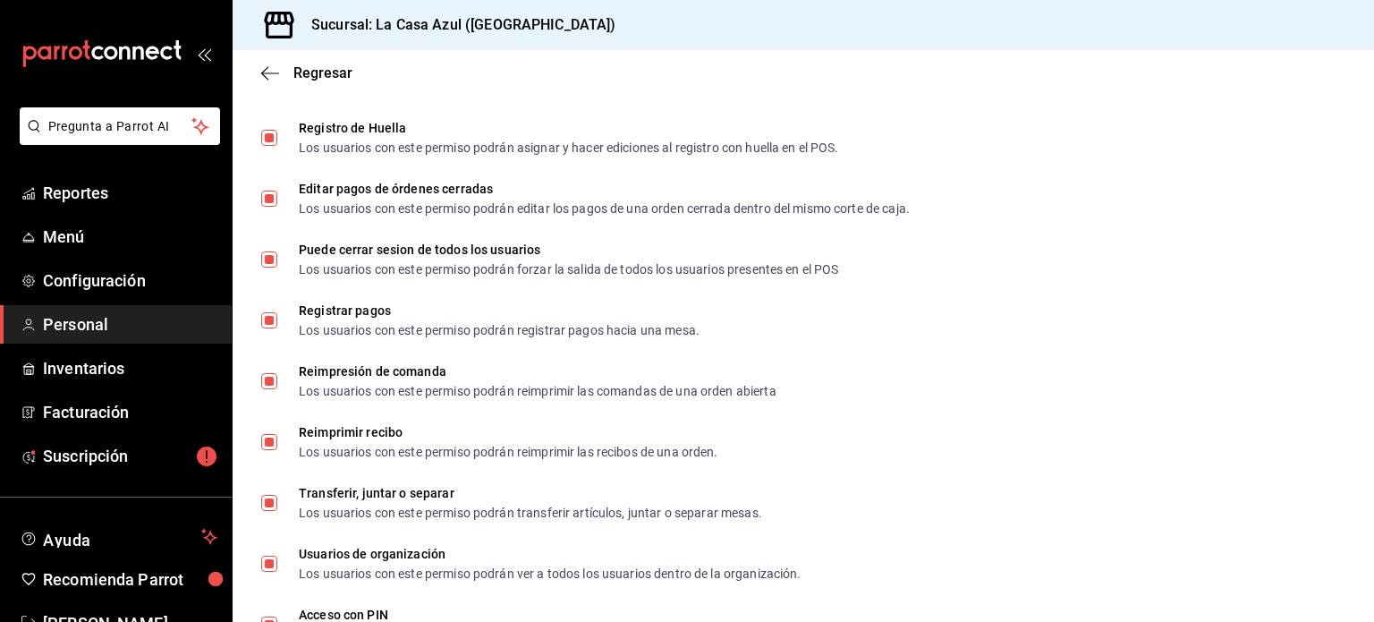
scroll to position [2639, 0]
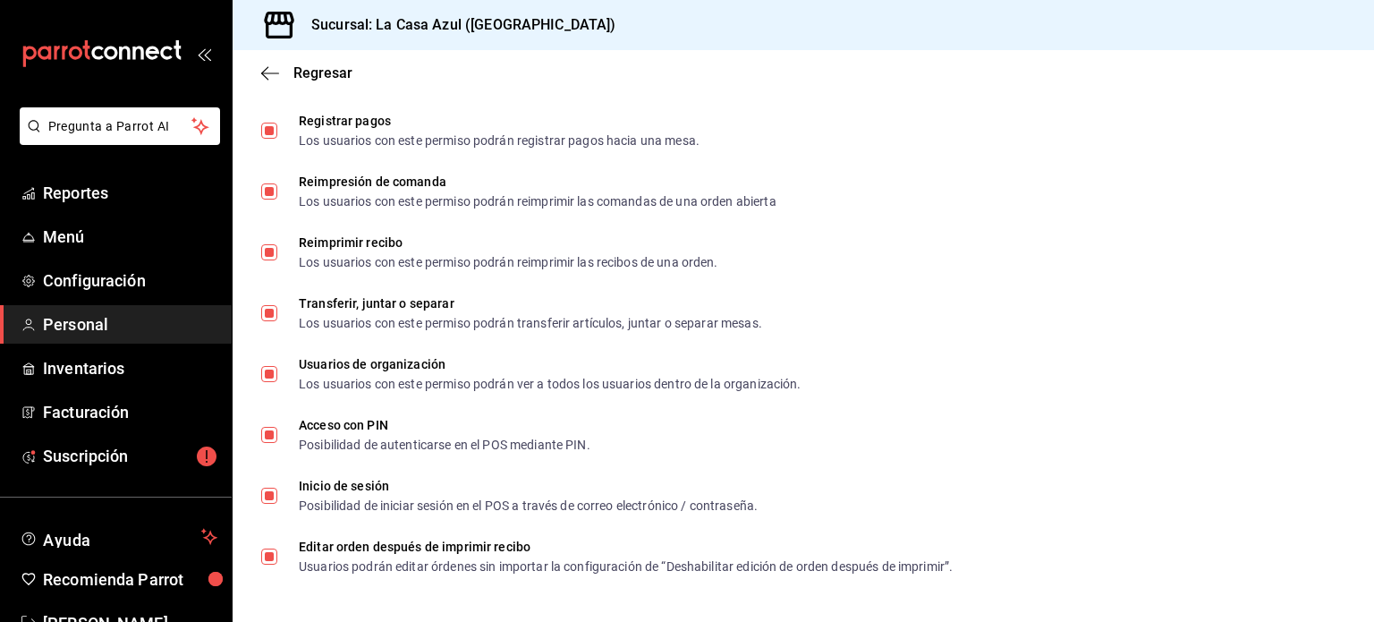
click at [297, 55] on div "Regresar" at bounding box center [804, 73] width 1142 height 46
click at [314, 75] on span "Regresar" at bounding box center [322, 72] width 59 height 17
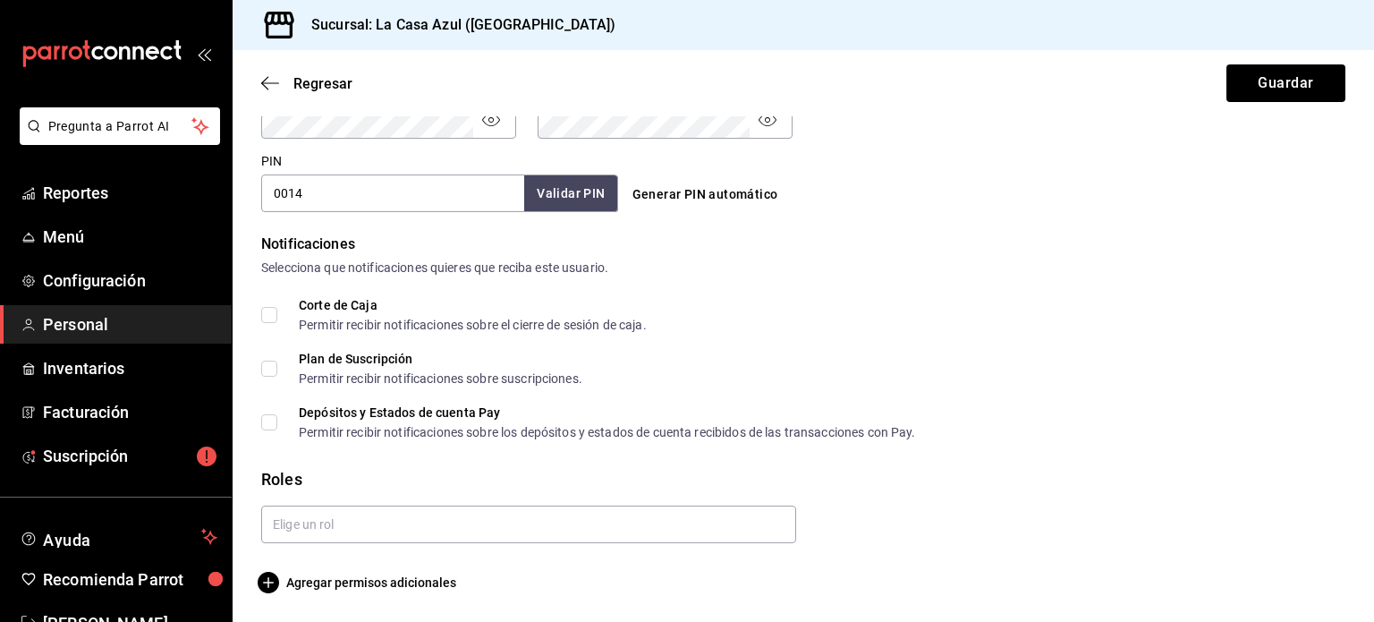
scroll to position [808, 0]
click at [1313, 74] on button "Guardar" at bounding box center [1286, 83] width 119 height 38
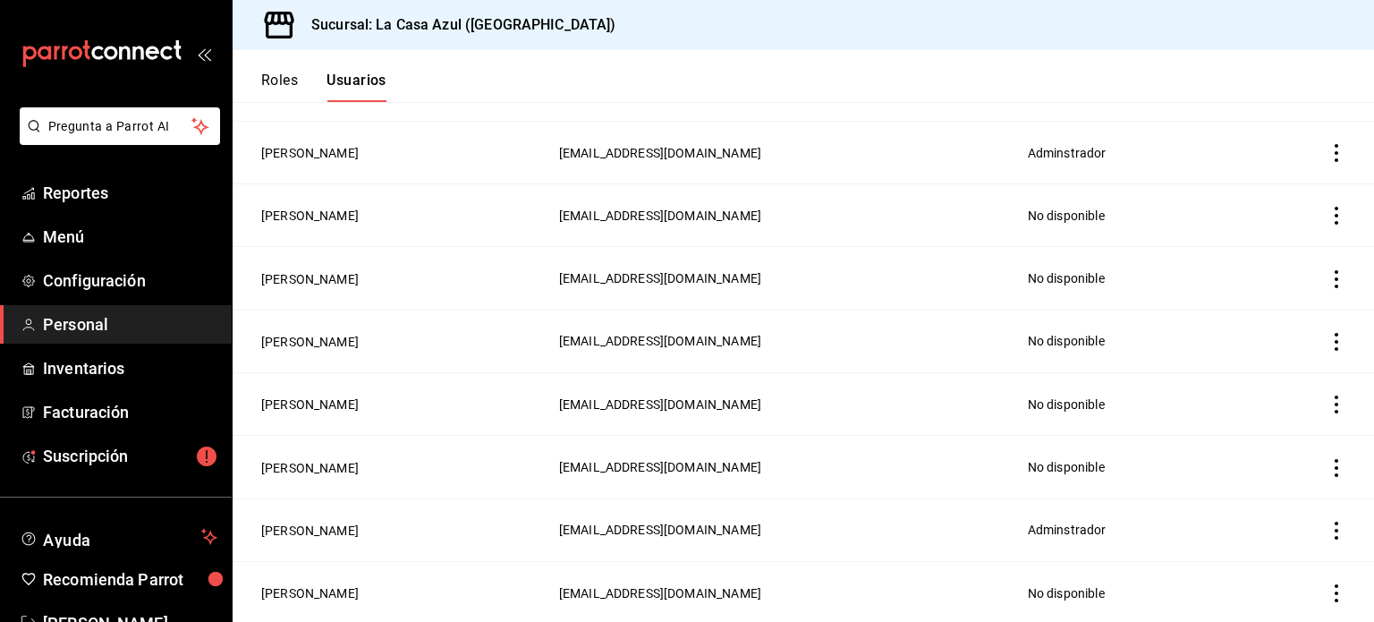
scroll to position [337, 0]
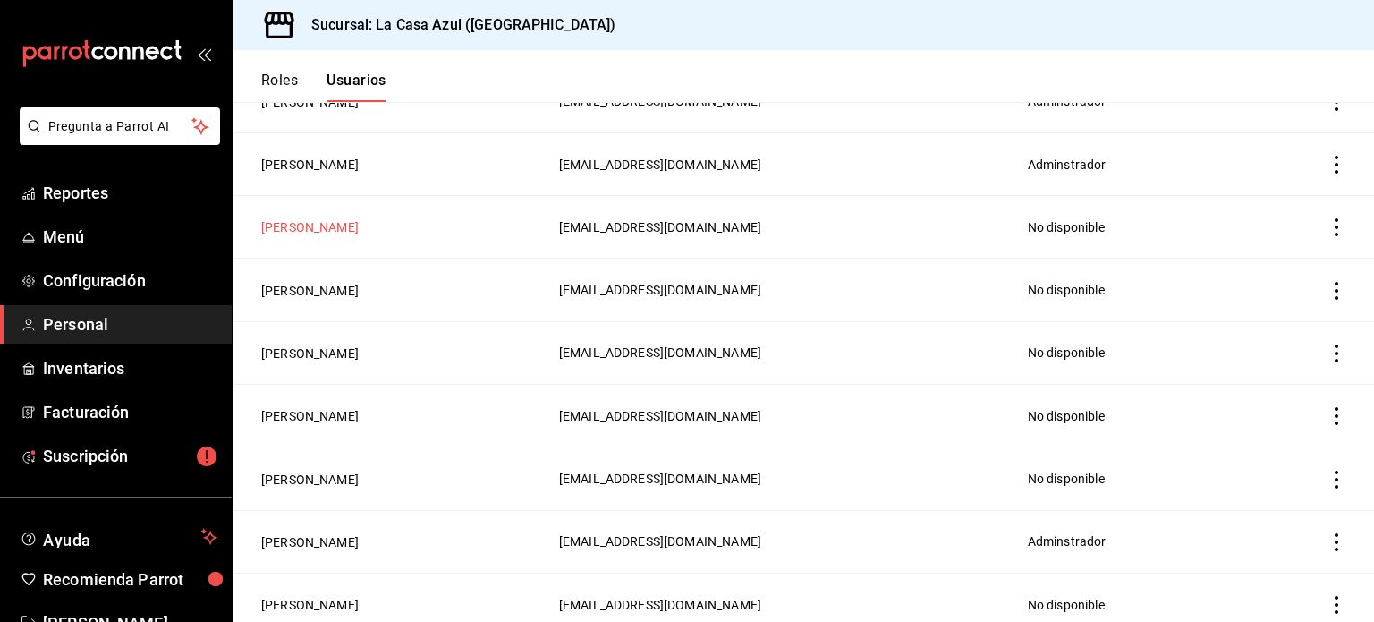
click at [283, 231] on button "Brenda V" at bounding box center [310, 227] width 98 height 18
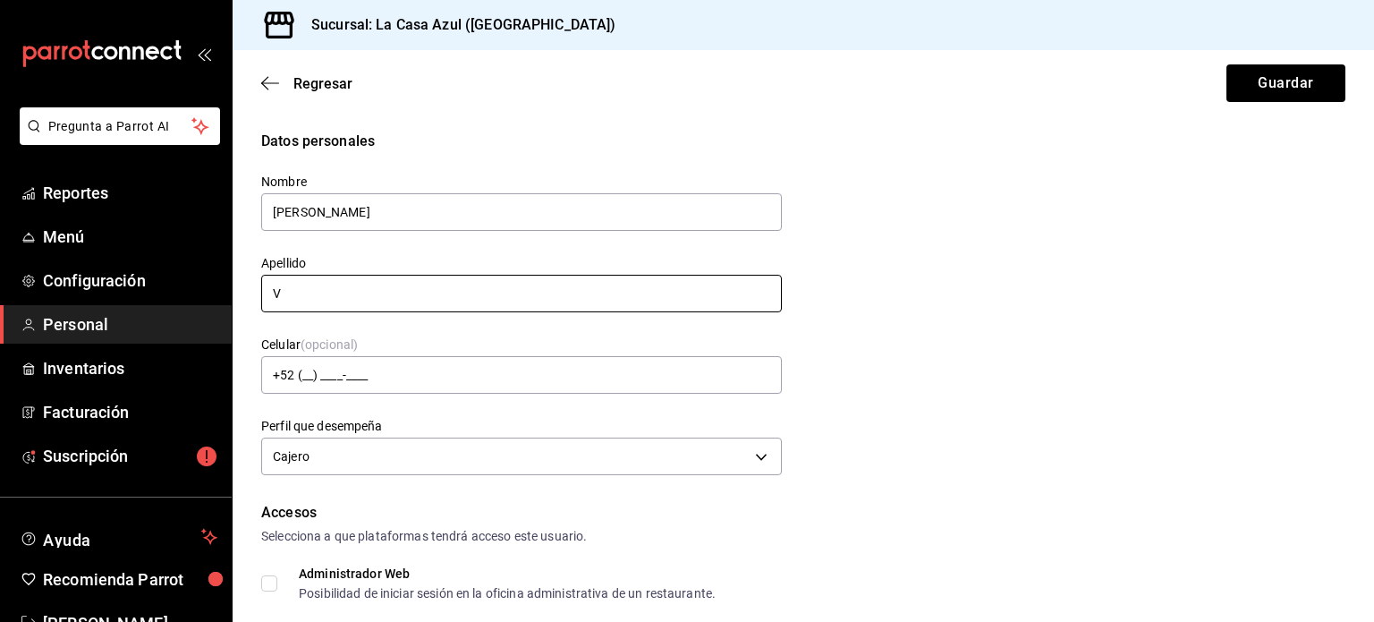
click at [426, 281] on input "V" at bounding box center [521, 294] width 521 height 38
click at [384, 310] on input "V" at bounding box center [521, 294] width 521 height 38
type input "Noriega"
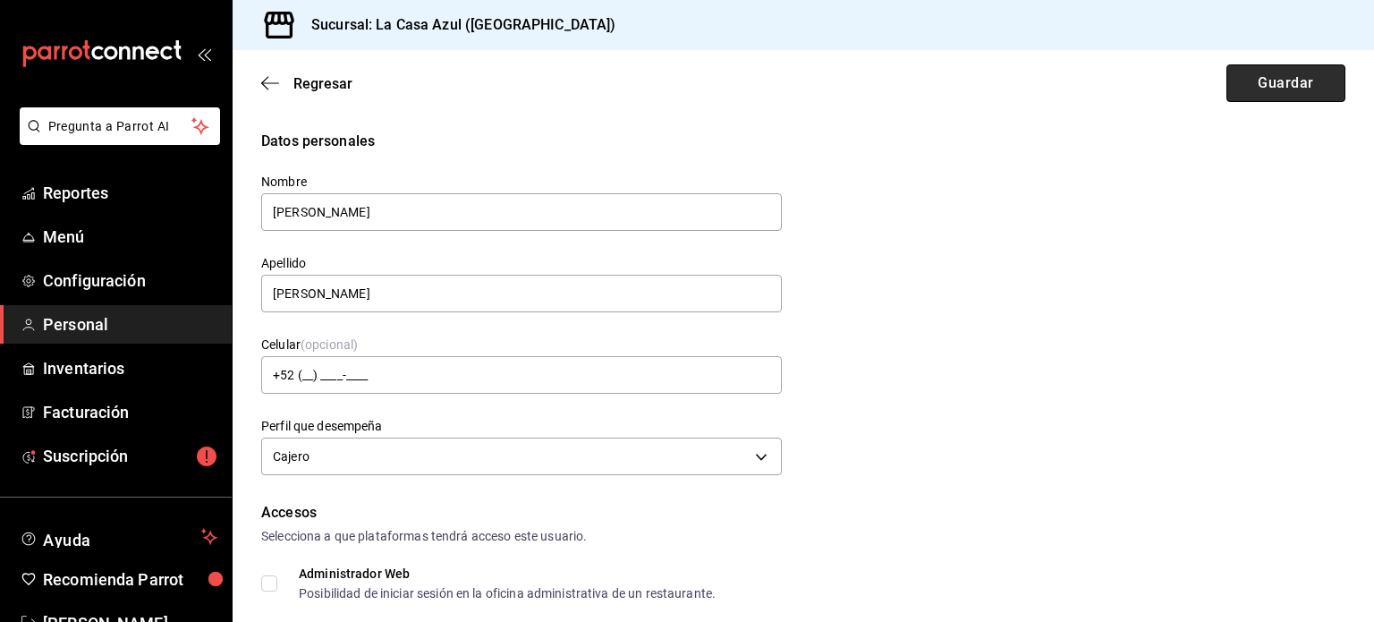
click at [1259, 89] on button "Guardar" at bounding box center [1286, 83] width 119 height 38
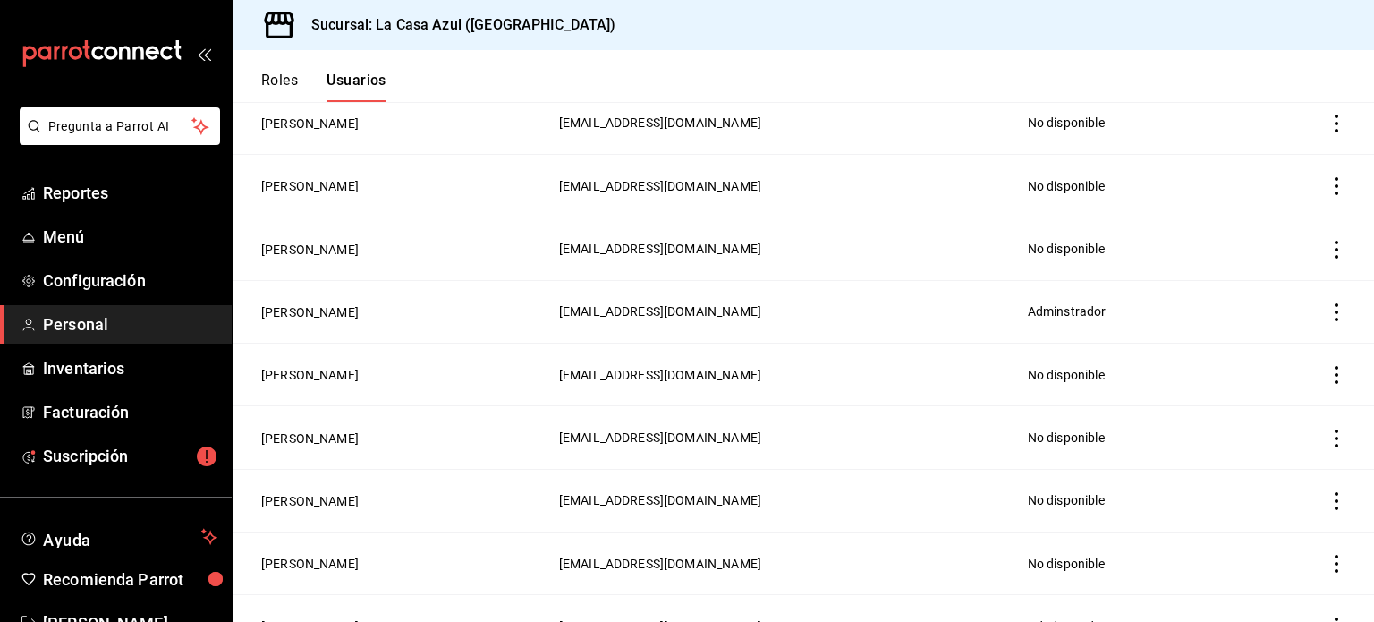
scroll to position [666, 0]
